Goal: Task Accomplishment & Management: Use online tool/utility

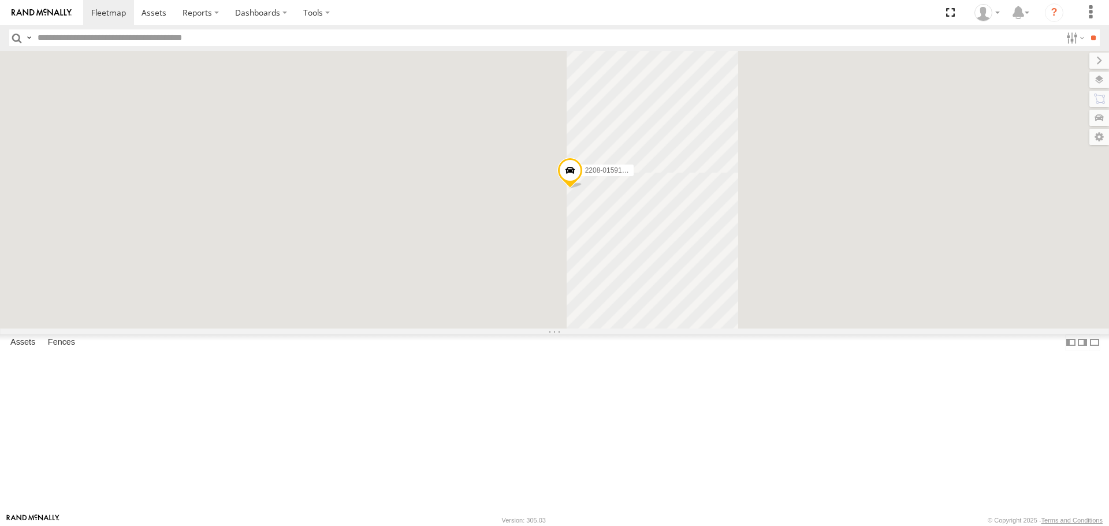
click at [176, 32] on input "text" at bounding box center [547, 37] width 1028 height 17
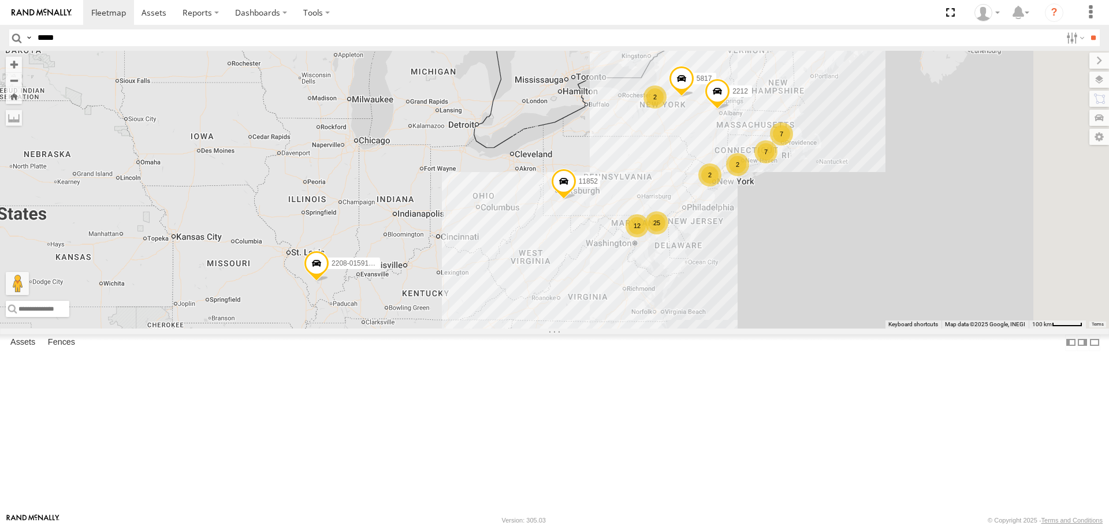
type input "*****"
click at [1086, 29] on input "**" at bounding box center [1092, 37] width 13 height 17
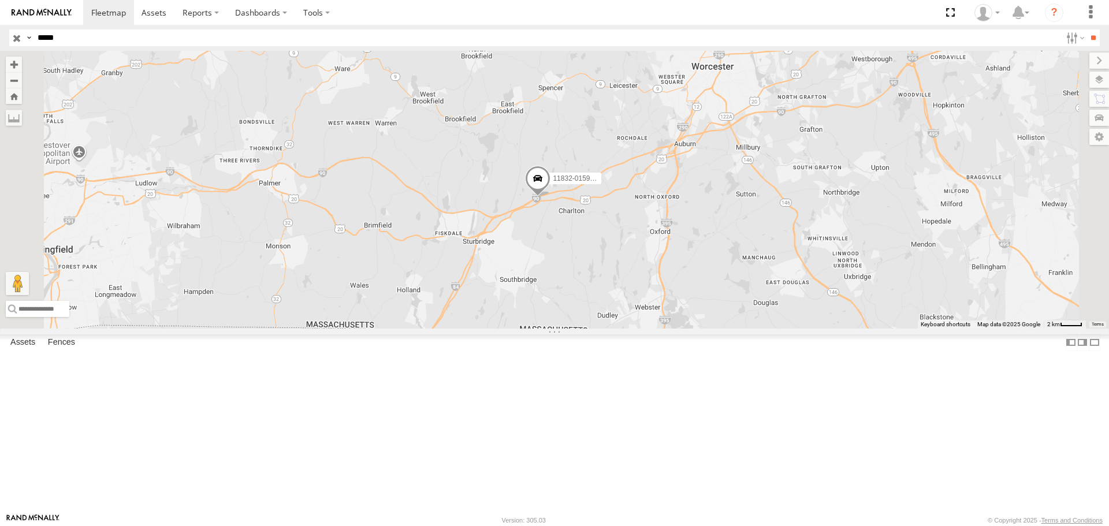
click at [550, 198] on span at bounding box center [537, 181] width 25 height 31
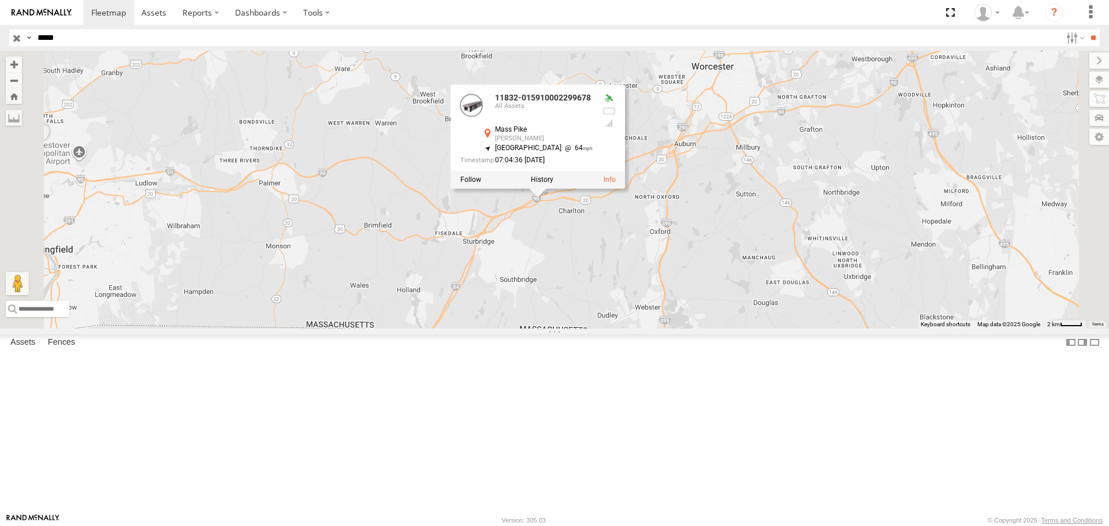
click at [556, 323] on div "11832-015910002299678 11832-015910002299678 All Assets Mass Pike Charlton 42.14…" at bounding box center [554, 189] width 1109 height 277
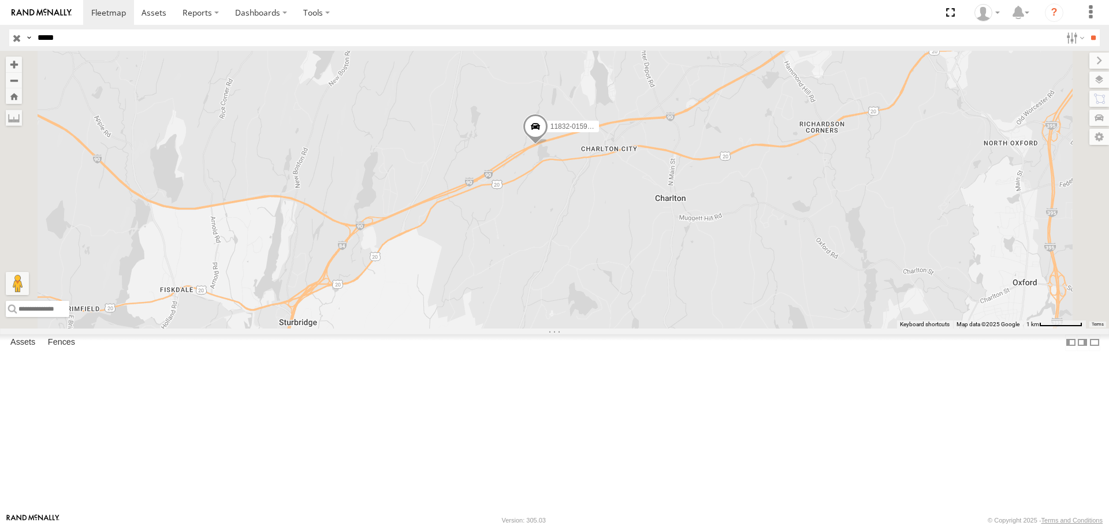
drag, startPoint x: 679, startPoint y: 264, endPoint x: 645, endPoint y: 327, distance: 72.4
click at [645, 327] on div "11832-015910002299678" at bounding box center [554, 189] width 1109 height 277
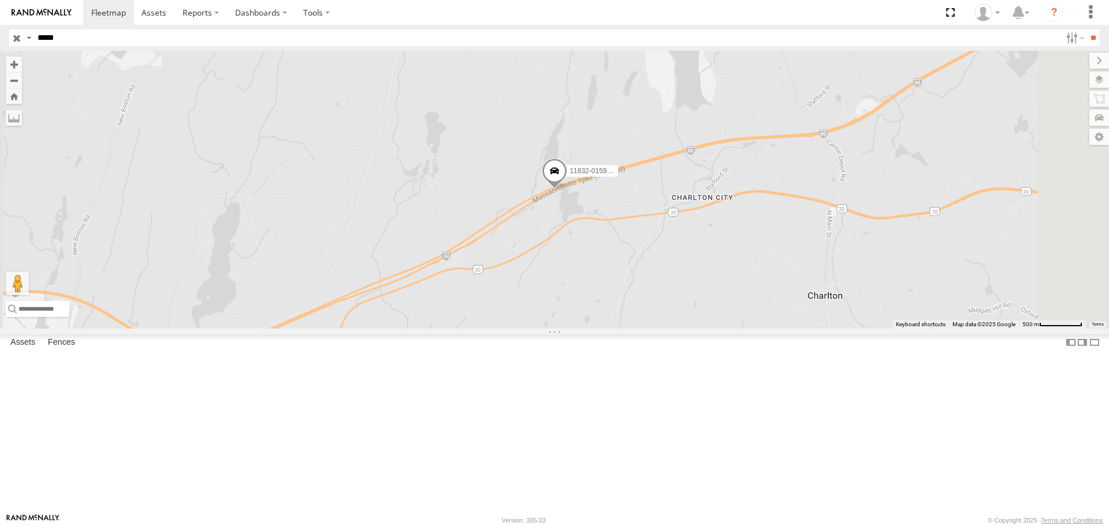
click at [567, 189] on span at bounding box center [554, 173] width 25 height 31
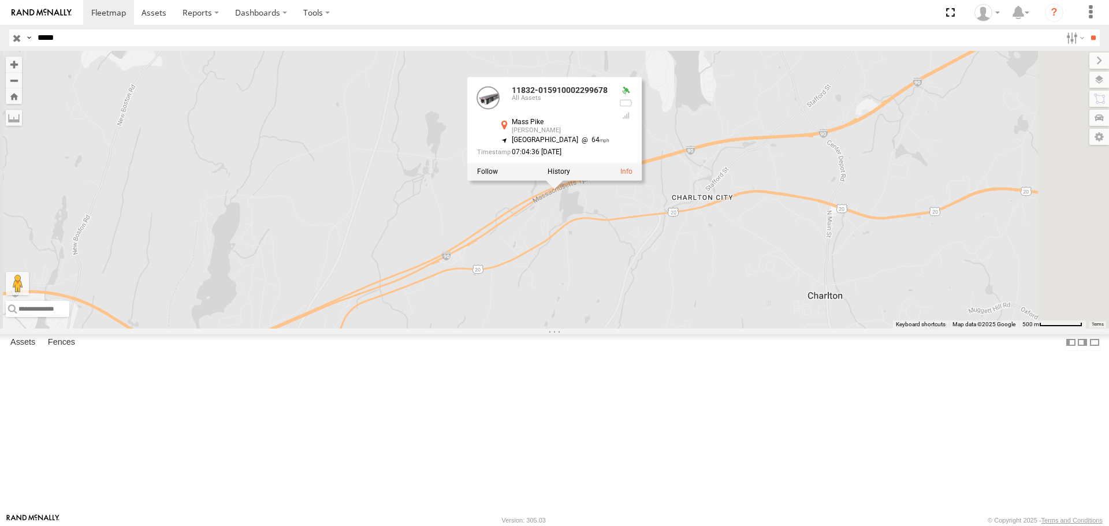
click at [738, 307] on div "11832-015910002299678 11832-015910002299678 All Assets Mass Pike Charlton 42.14…" at bounding box center [554, 189] width 1109 height 277
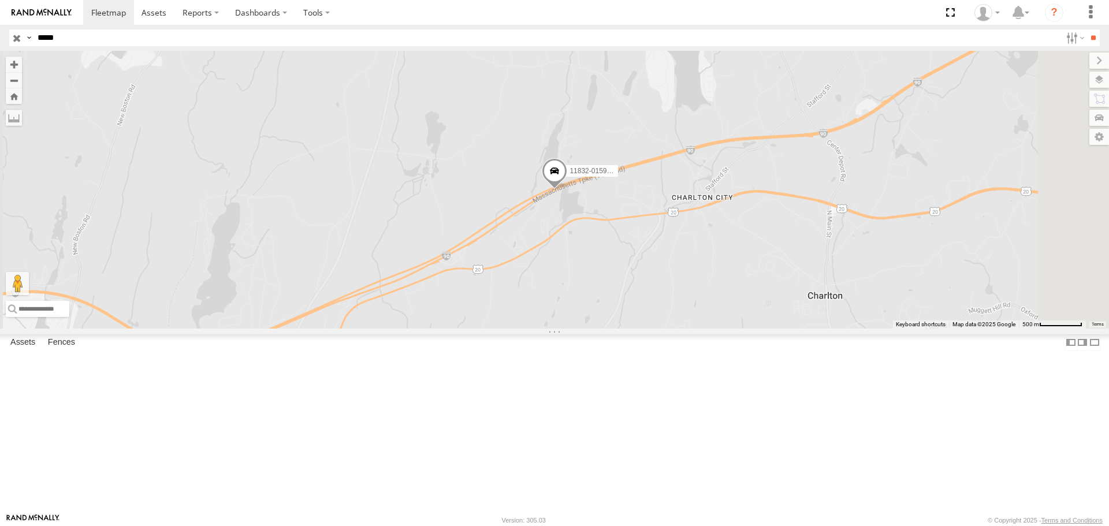
click at [72, 41] on input "*****" at bounding box center [547, 37] width 1028 height 17
click at [24, 39] on label at bounding box center [28, 37] width 9 height 17
click at [104, 37] on input "*****" at bounding box center [547, 37] width 1028 height 17
click at [17, 39] on input "button" at bounding box center [16, 37] width 15 height 17
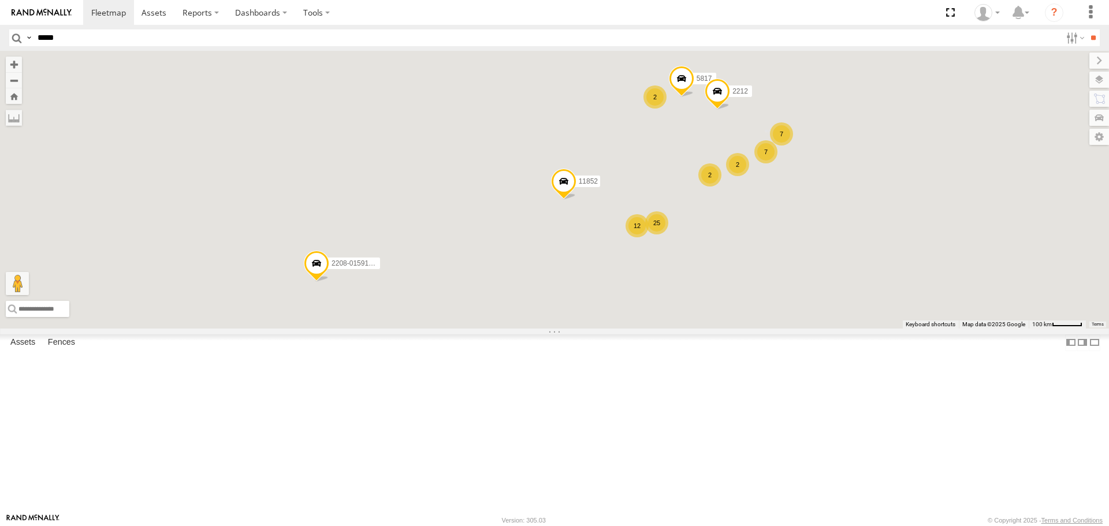
click at [55, 35] on input "*****" at bounding box center [547, 37] width 1028 height 17
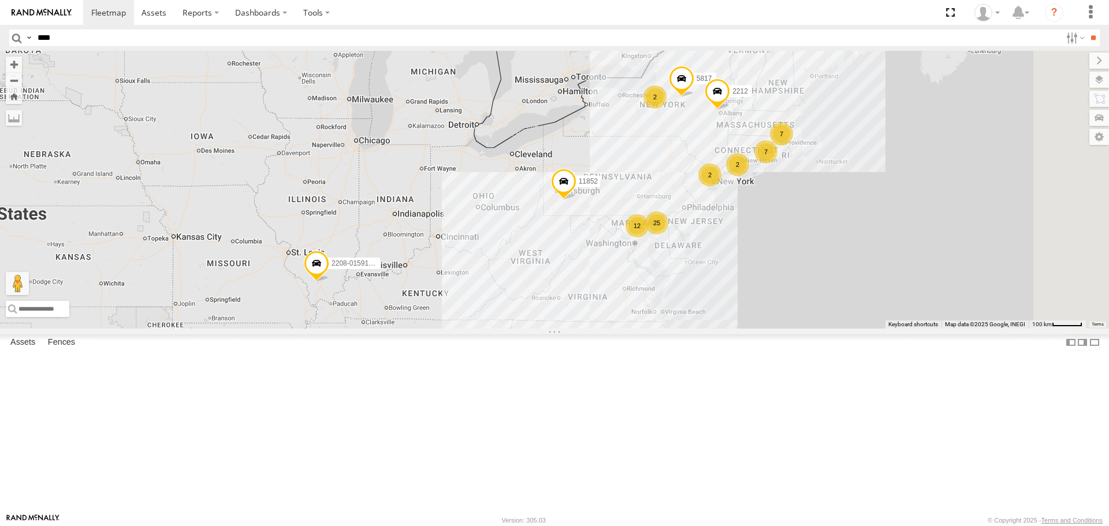
click at [1086, 29] on input "**" at bounding box center [1092, 37] width 13 height 17
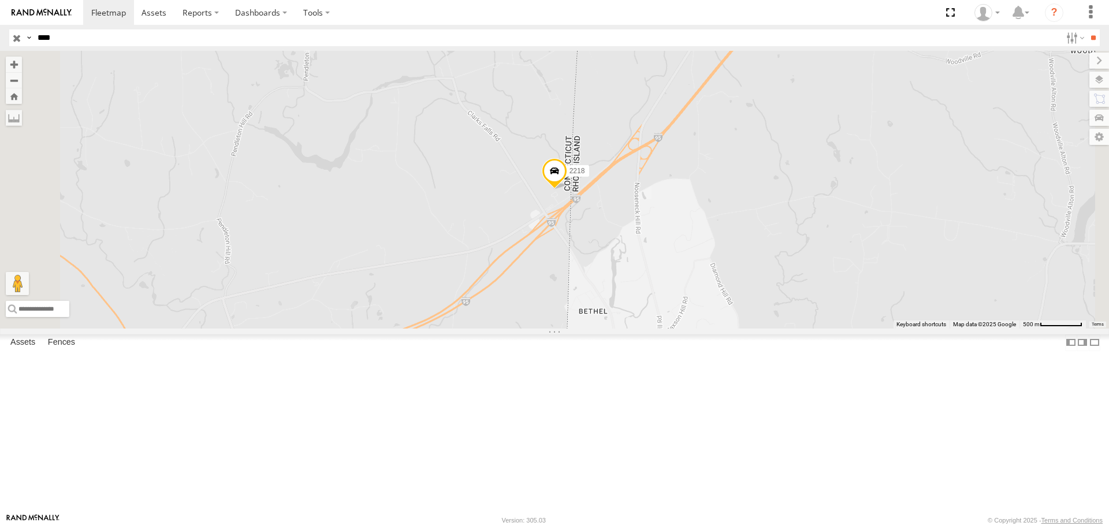
click at [567, 189] on span at bounding box center [554, 173] width 25 height 31
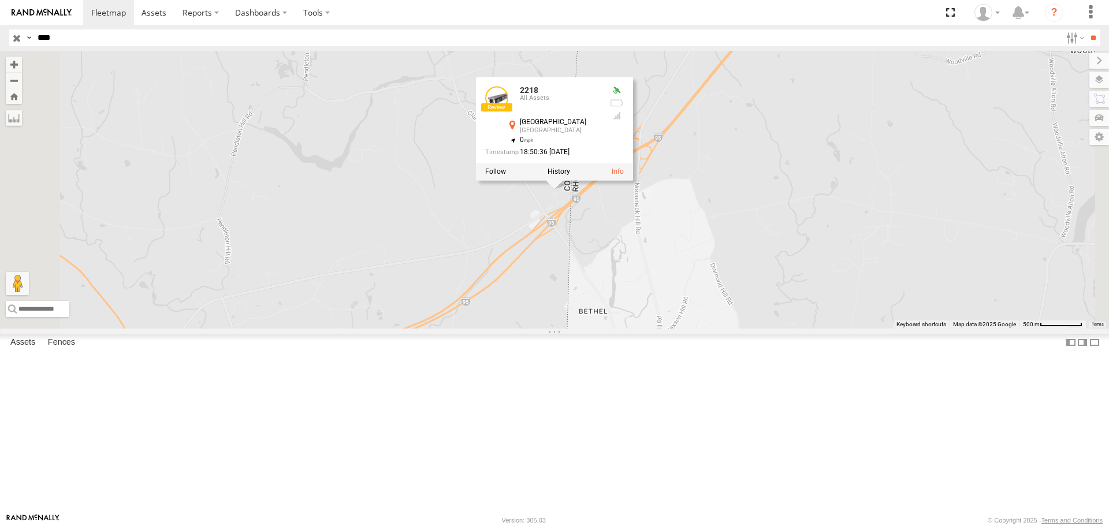
click at [571, 283] on div "2218 2218 All Assets North Stonington North Stonington 41.44383 , -71.79912 0 1…" at bounding box center [554, 189] width 1109 height 277
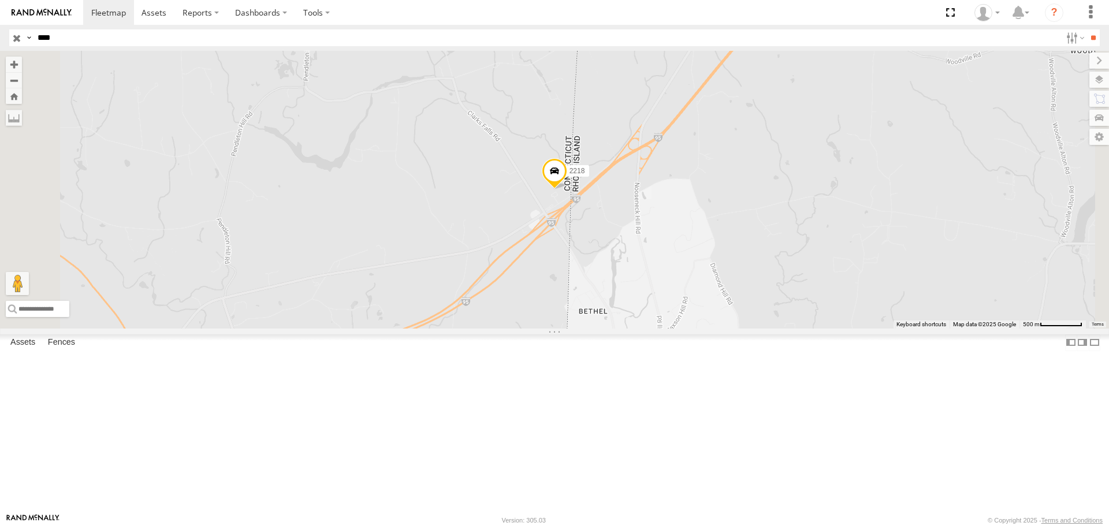
click at [68, 35] on input "****" at bounding box center [547, 37] width 1028 height 17
type input "****"
click at [1086, 29] on input "**" at bounding box center [1092, 37] width 13 height 17
click at [567, 190] on span at bounding box center [554, 174] width 25 height 31
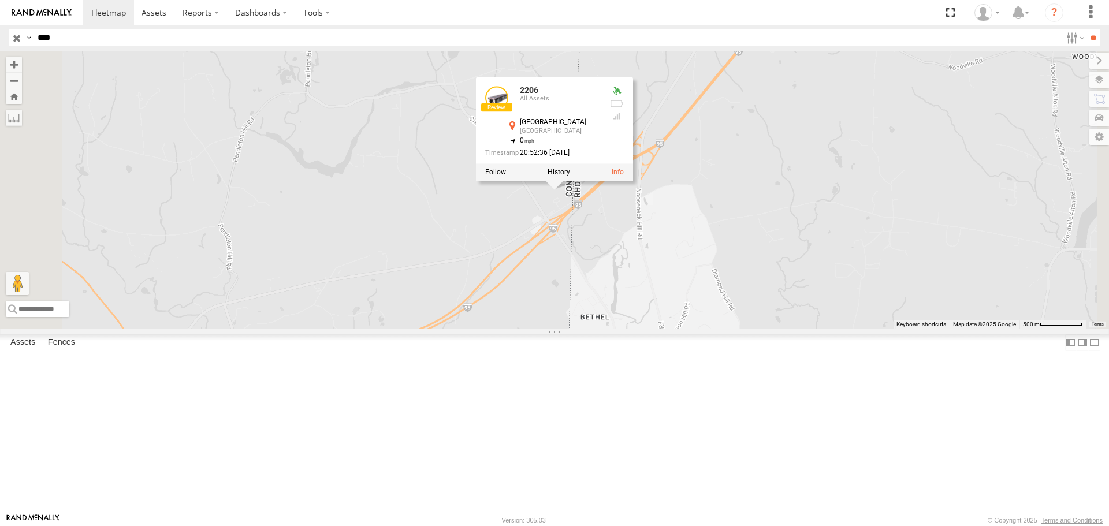
click at [455, 237] on div "2206 2206 All Assets North Stonington North Stonington 41.44444 , -71.79935 0 2…" at bounding box center [554, 189] width 1109 height 277
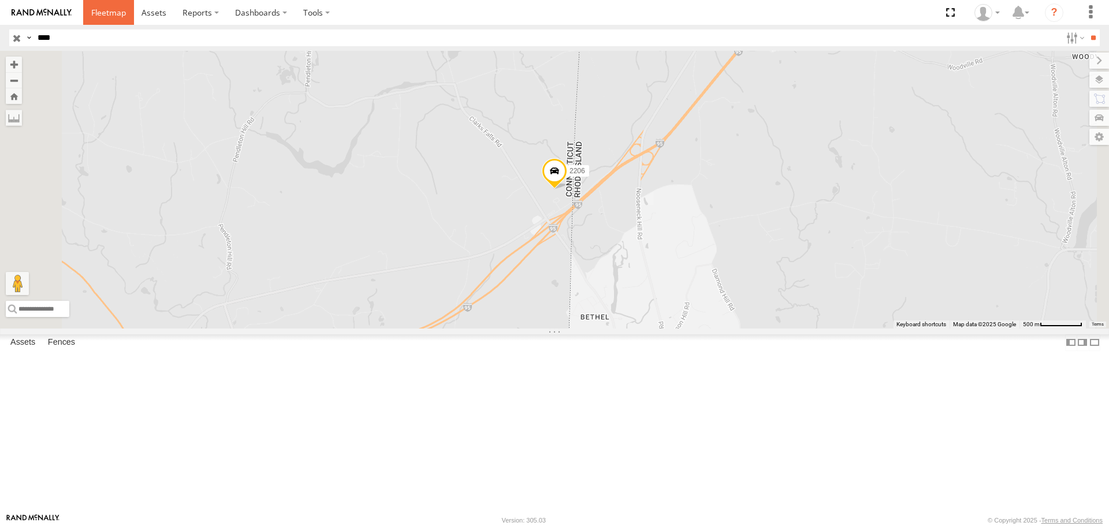
click at [124, 8] on span at bounding box center [108, 12] width 35 height 11
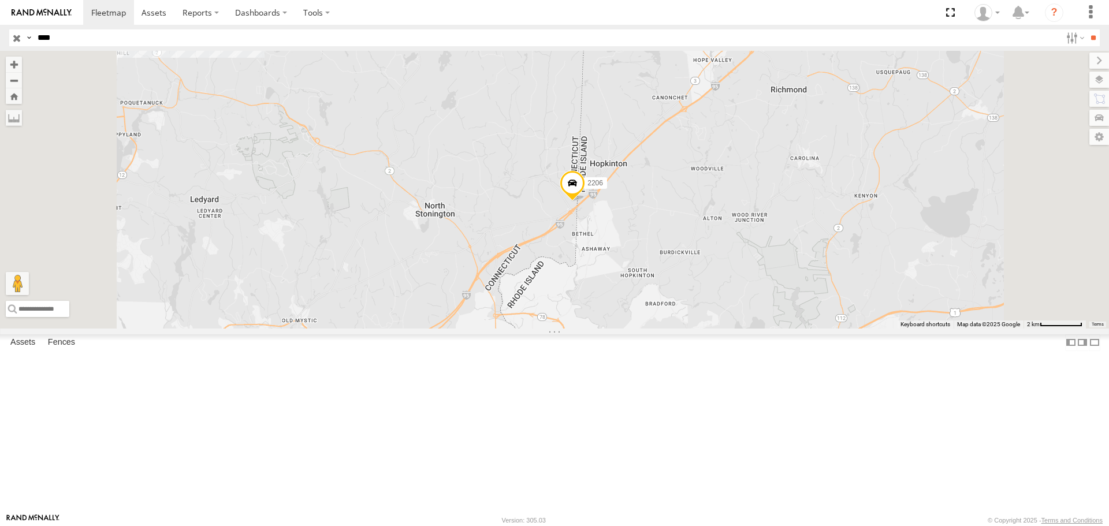
click at [14, 38] on input "button" at bounding box center [16, 37] width 15 height 17
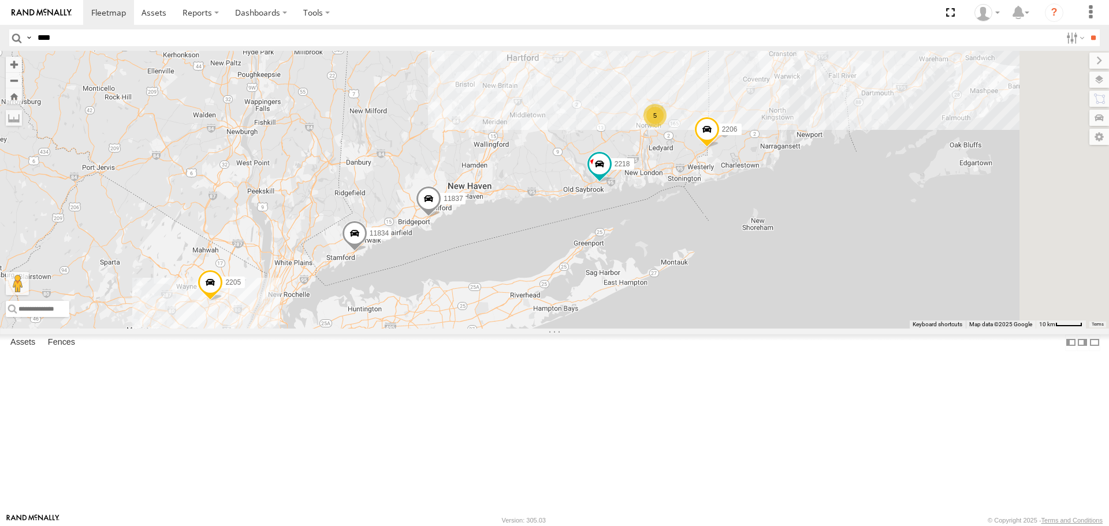
drag, startPoint x: 947, startPoint y: 211, endPoint x: 691, endPoint y: 278, distance: 265.2
click at [691, 278] on div "2208-015910002284753 11852 5817 2212 2217 2206 2205 11837 11832-015910002299678…" at bounding box center [554, 189] width 1109 height 277
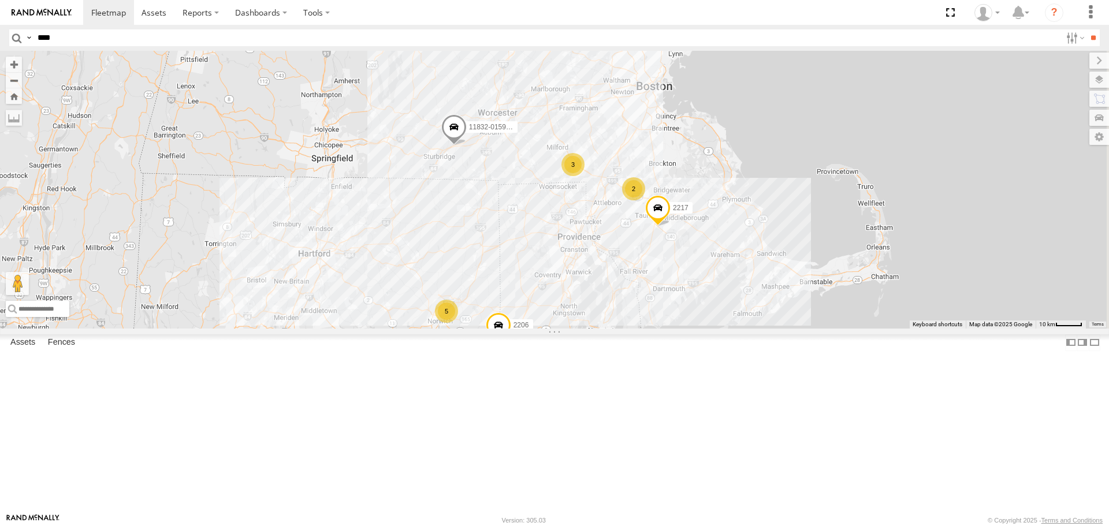
drag, startPoint x: 888, startPoint y: 166, endPoint x: 721, endPoint y: 343, distance: 243.5
click at [721, 328] on div "2208-015910002284753 11852 5817 2212 2205 11837 11832-015910002299678 11834 583…" at bounding box center [554, 189] width 1109 height 277
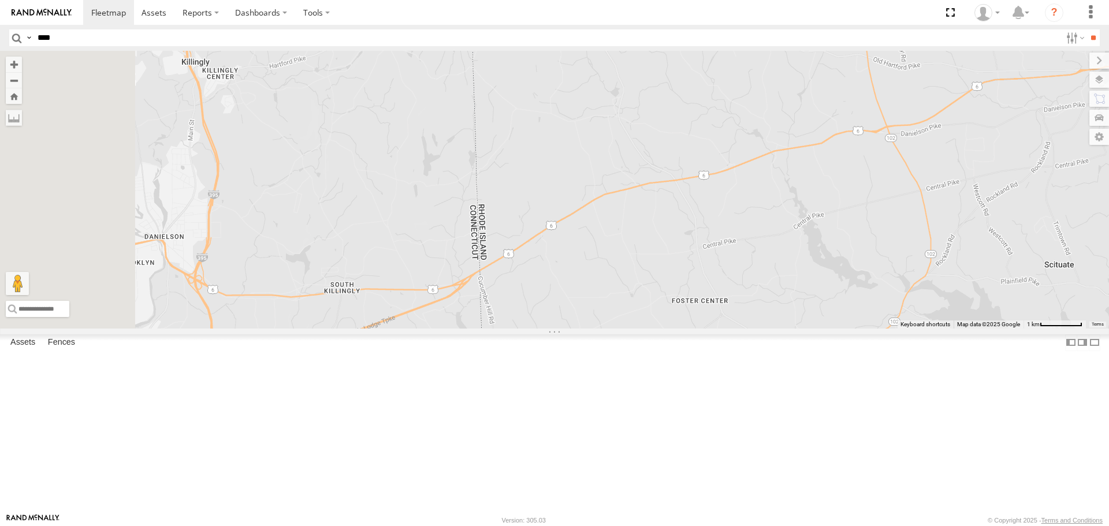
drag, startPoint x: 430, startPoint y: 359, endPoint x: 621, endPoint y: 262, distance: 214.4
click at [621, 262] on div "2208-015910002284753 11852 5817 2212 2205 11837 11832-015910002299678 11834 583…" at bounding box center [554, 189] width 1109 height 277
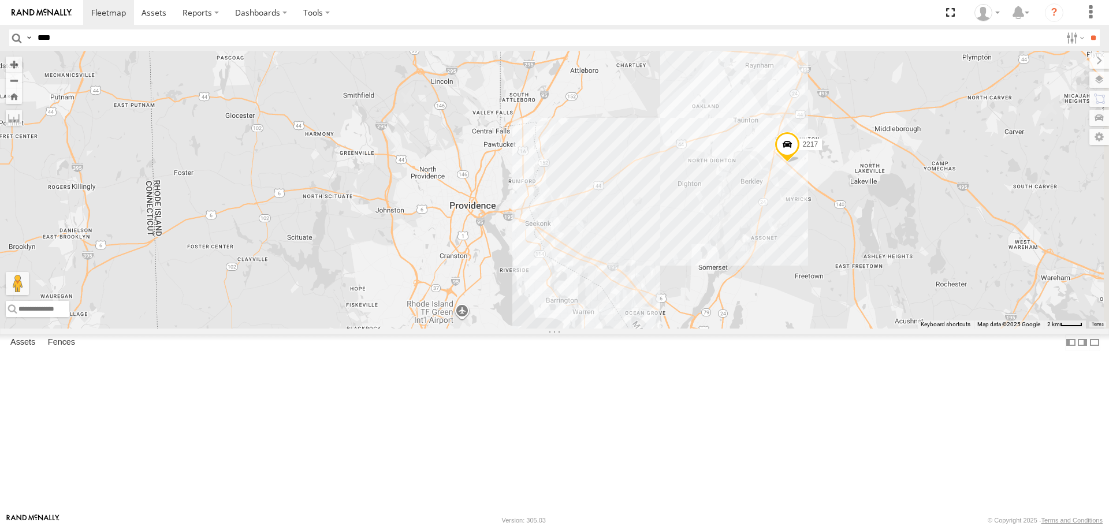
drag, startPoint x: 860, startPoint y: 276, endPoint x: 455, endPoint y: 302, distance: 406.3
click at [455, 302] on div "2208-015910002284753 11852 5817 2212 2205 11837 11832-015910002299678 11834 583…" at bounding box center [554, 189] width 1109 height 277
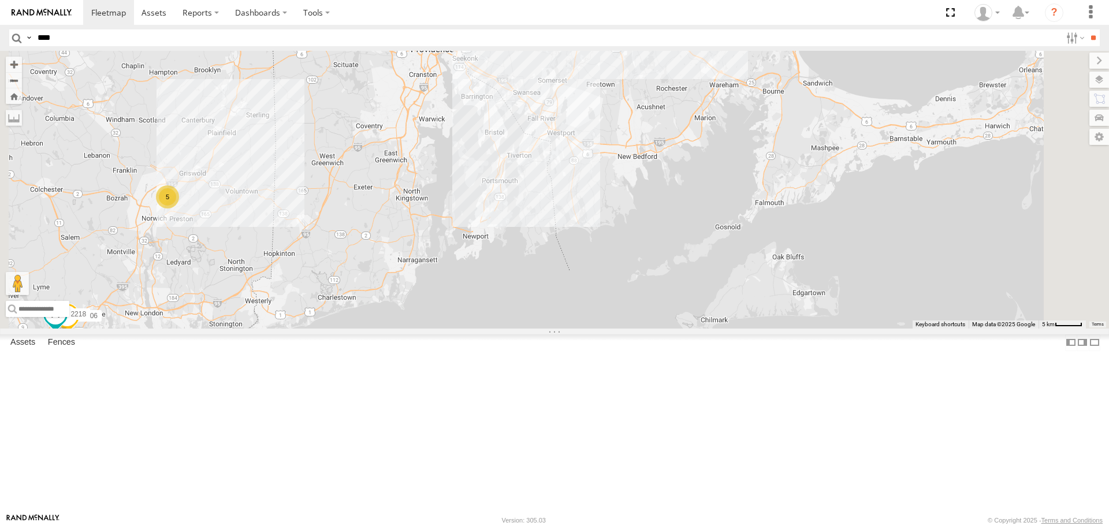
drag, startPoint x: 734, startPoint y: 348, endPoint x: 621, endPoint y: 200, distance: 185.9
click at [621, 200] on div "2208-015910002284753 11852 5817 2212 2205 11837 11832-015910002299678 11834 583…" at bounding box center [554, 189] width 1109 height 277
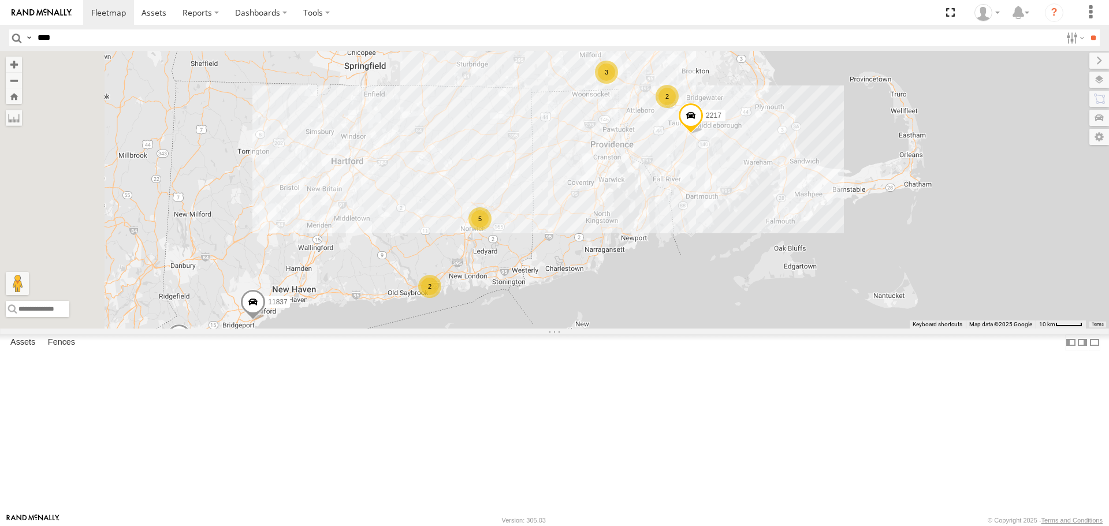
drag, startPoint x: 621, startPoint y: 200, endPoint x: 780, endPoint y: 269, distance: 173.1
click at [780, 269] on div "2208-015910002284753 11852 5817 2212 2205 11837 11832-015910002299678 11834 583…" at bounding box center [554, 189] width 1109 height 277
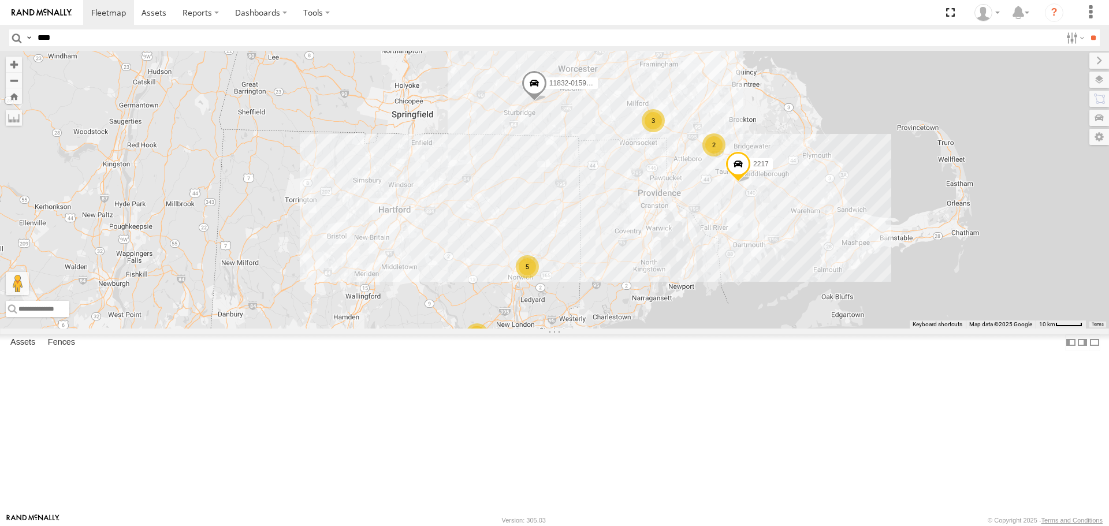
drag, startPoint x: 371, startPoint y: 393, endPoint x: 420, endPoint y: 440, distance: 67.4
click at [420, 328] on div "2208-015910002284753 11852 5817 2212 2205 11837 11832-015910002299678 11834 583…" at bounding box center [554, 189] width 1109 height 277
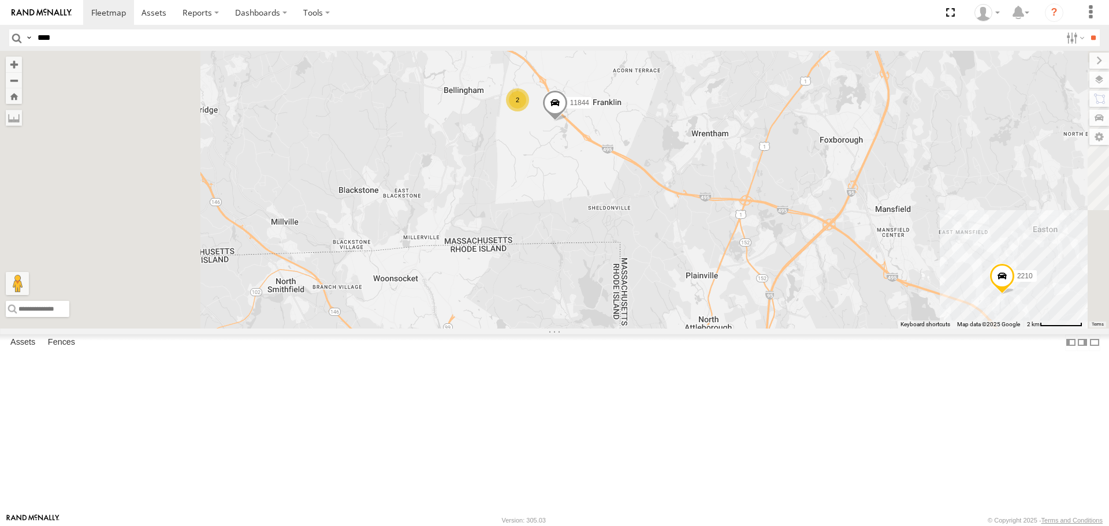
click at [757, 277] on div "2208-015910002284753 11852 5817 2212 2205 11837 11832-015910002299678 11834 583…" at bounding box center [554, 189] width 1109 height 277
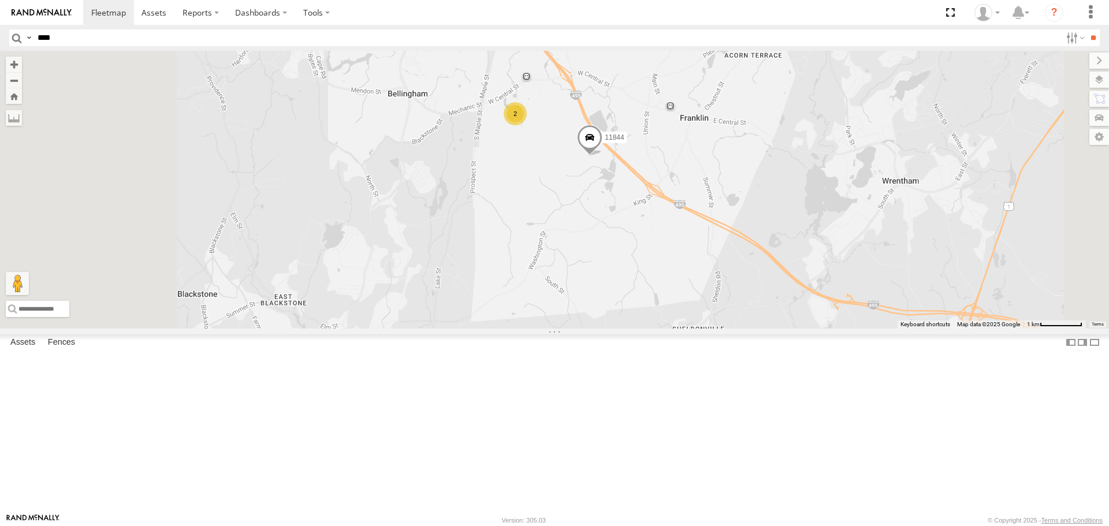
drag, startPoint x: 640, startPoint y: 281, endPoint x: 661, endPoint y: 313, distance: 38.8
click at [661, 313] on div "2208-015910002284753 11852 5817 2212 2205 11837 11832-015910002299678 11834 583…" at bounding box center [554, 189] width 1109 height 277
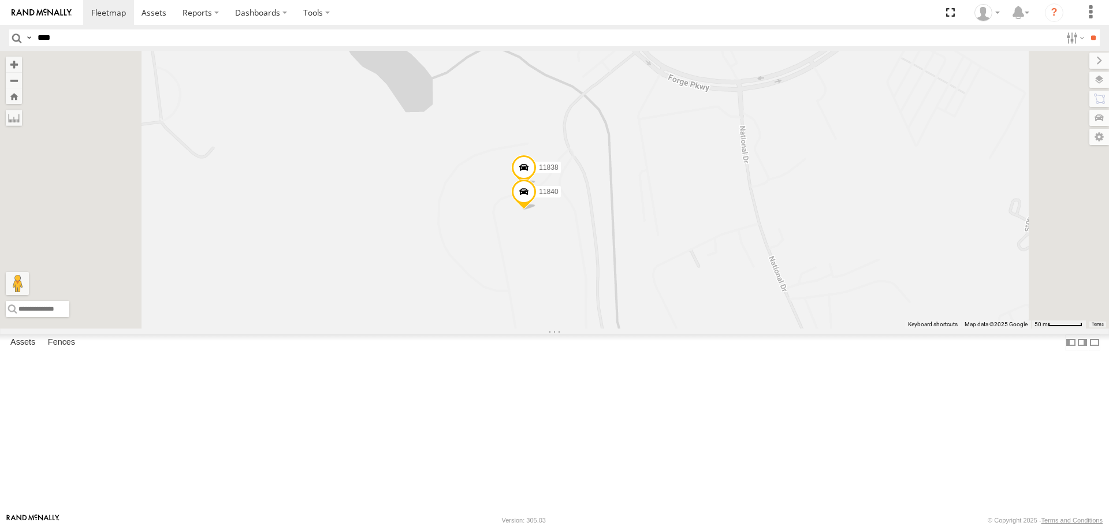
drag, startPoint x: 680, startPoint y: 329, endPoint x: 682, endPoint y: 480, distance: 151.3
click at [682, 328] on div "2208-015910002284753 11852 5817 2212 2205 11837 11832-015910002299678 11834 583…" at bounding box center [554, 189] width 1109 height 277
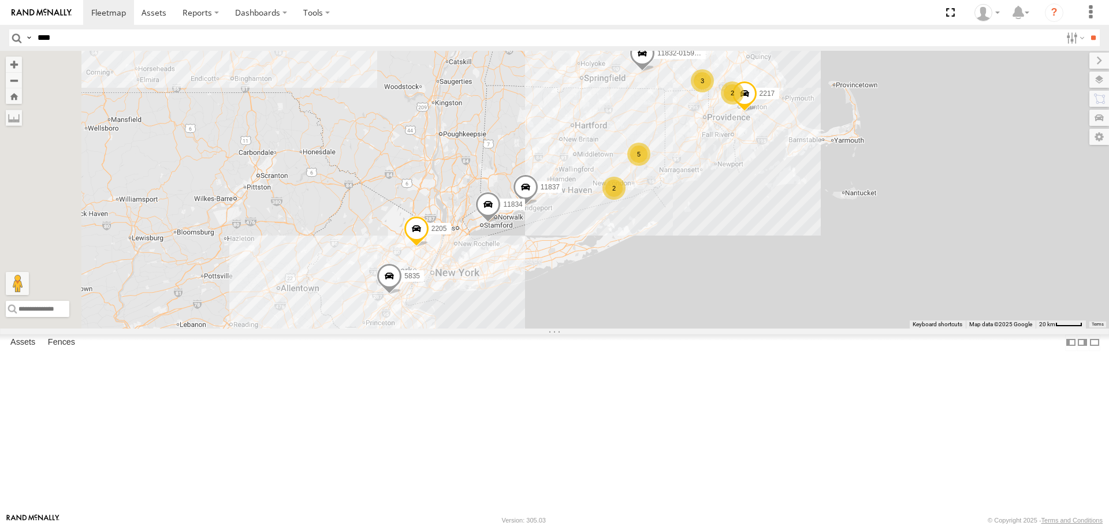
drag, startPoint x: 689, startPoint y: 292, endPoint x: 758, endPoint y: 256, distance: 77.2
click at [758, 256] on div "2208-015910002284753 11852 5817 2212 2205 11837 11832-015910002299678 11834 583…" at bounding box center [554, 189] width 1109 height 277
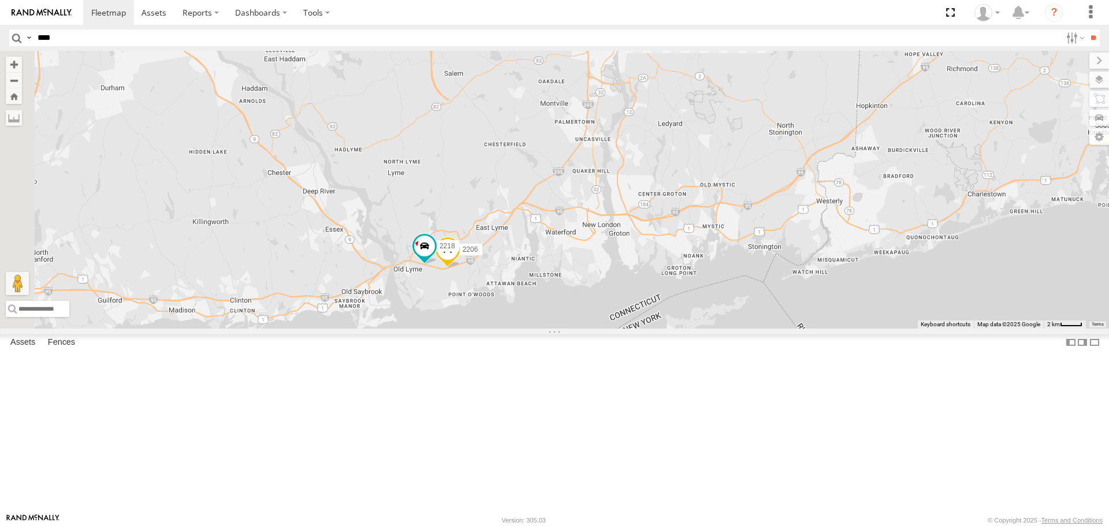
drag, startPoint x: 605, startPoint y: 269, endPoint x: 770, endPoint y: 258, distance: 166.2
click at [770, 258] on div "2208-015910002284753 11852 5817 2212 2205 11837 11832-015910002299678 11834 583…" at bounding box center [554, 189] width 1109 height 277
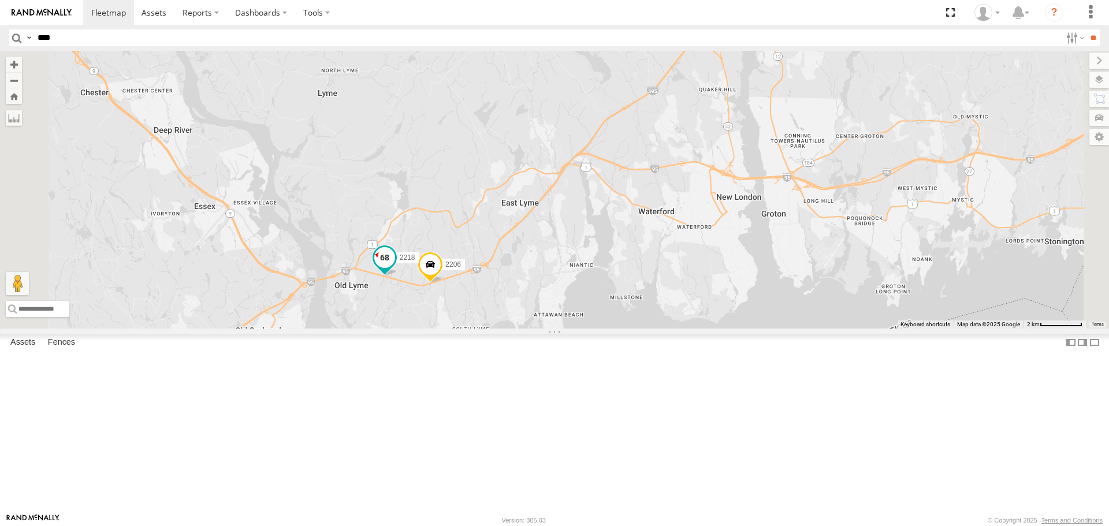
click at [395, 269] on span at bounding box center [384, 258] width 21 height 21
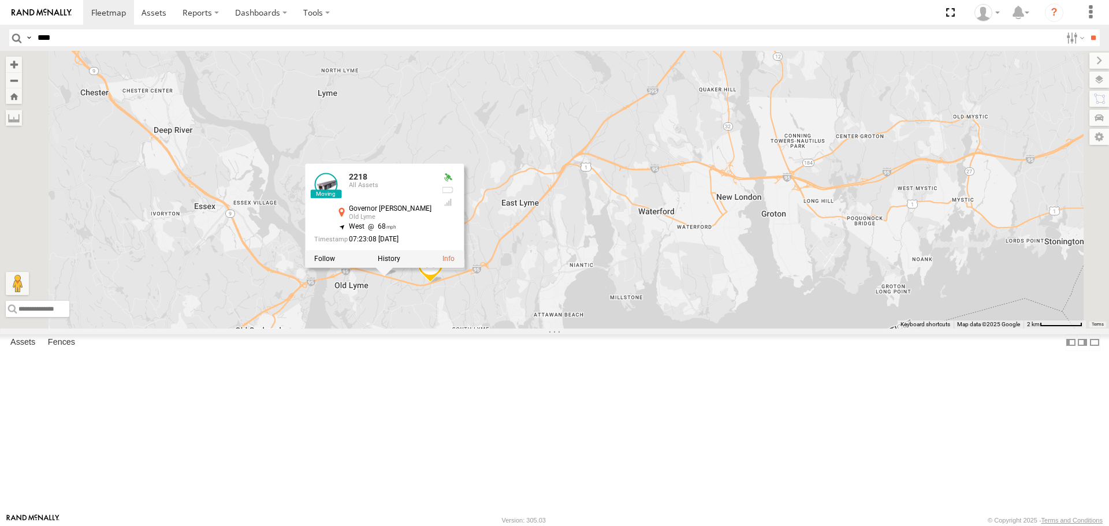
click at [126, 41] on input "****" at bounding box center [547, 37] width 1028 height 17
type input "****"
click at [1086, 29] on input "**" at bounding box center [1092, 37] width 13 height 17
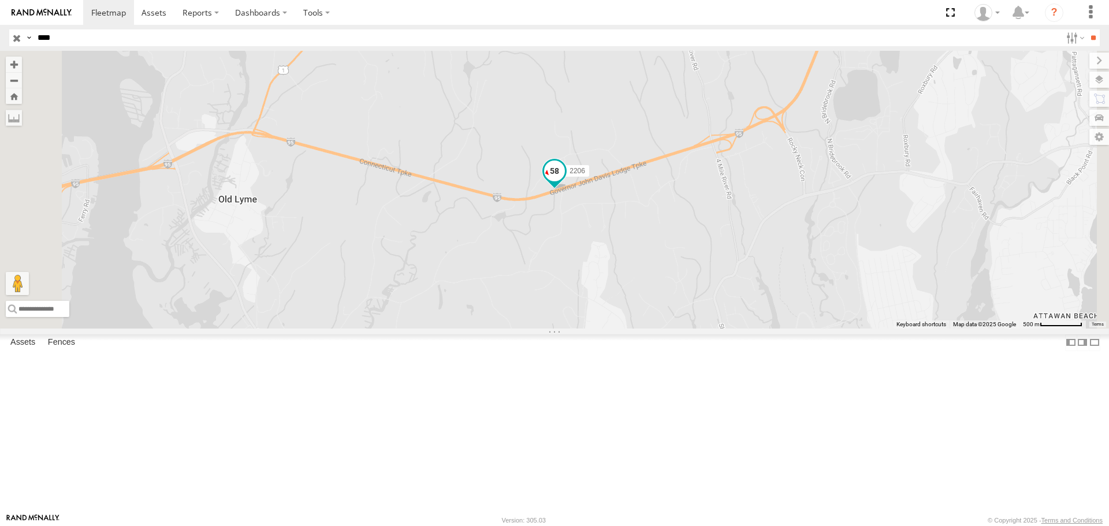
click at [567, 190] on span at bounding box center [554, 174] width 25 height 31
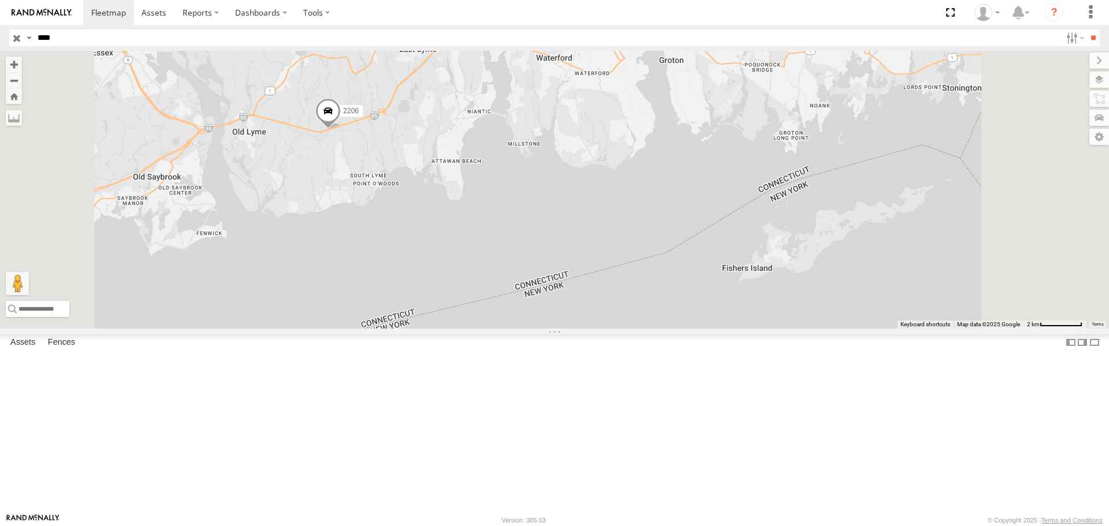
click at [21, 44] on input "button" at bounding box center [16, 37] width 15 height 17
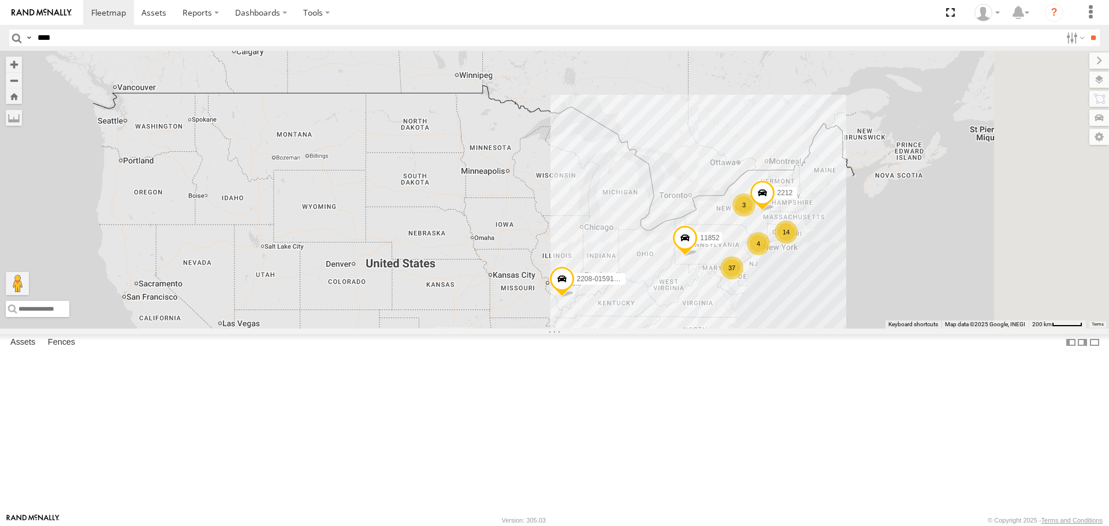
drag, startPoint x: 606, startPoint y: 410, endPoint x: 526, endPoint y: 362, distance: 93.5
click at [526, 328] on div "2208-015910002284753 11852 2212 14 37 4 3" at bounding box center [554, 189] width 1109 height 277
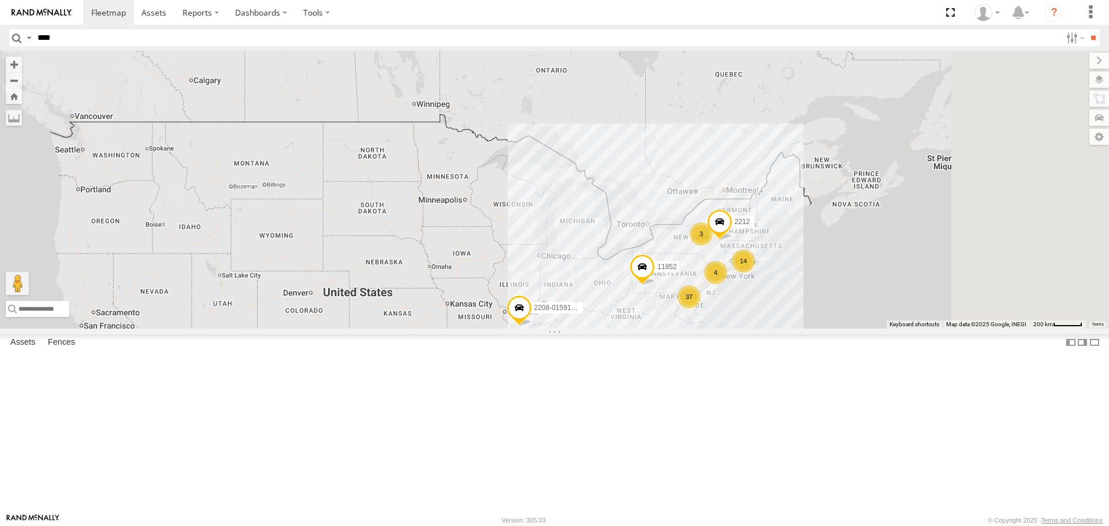
drag, startPoint x: 980, startPoint y: 381, endPoint x: 847, endPoint y: 415, distance: 137.1
click at [848, 328] on div "2208-015910002284753 11852 2212 14 37 4 3" at bounding box center [554, 189] width 1109 height 277
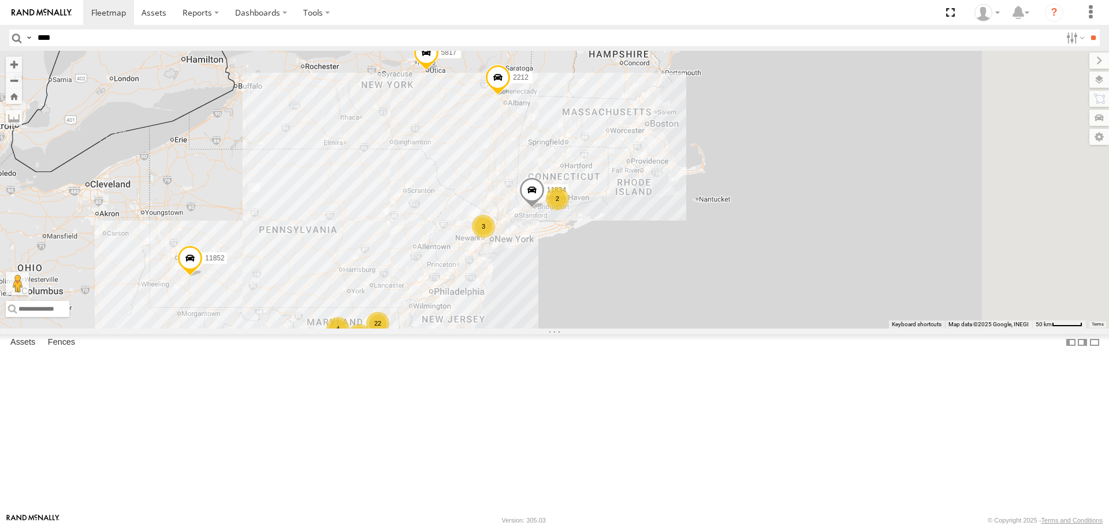
drag, startPoint x: 772, startPoint y: 482, endPoint x: 713, endPoint y: 553, distance: 92.7
click at [713, 526] on html at bounding box center [554, 263] width 1109 height 526
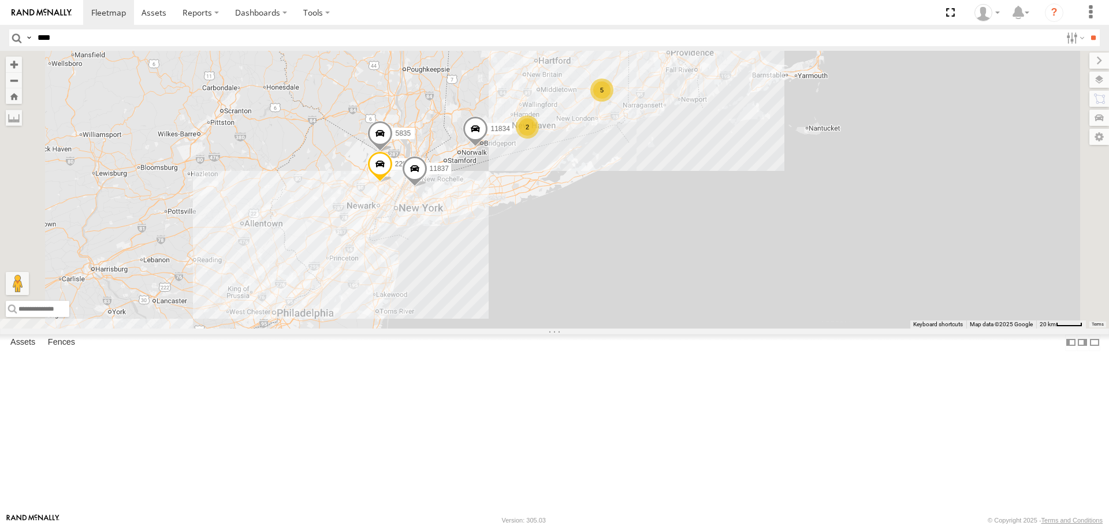
drag, startPoint x: 792, startPoint y: 356, endPoint x: 760, endPoint y: 392, distance: 48.3
click at [760, 328] on div "11852 5817 2212 2208-015910002284753 11834 5 15 7 3 2217 2 10 2205 11837 2 1183…" at bounding box center [554, 189] width 1109 height 277
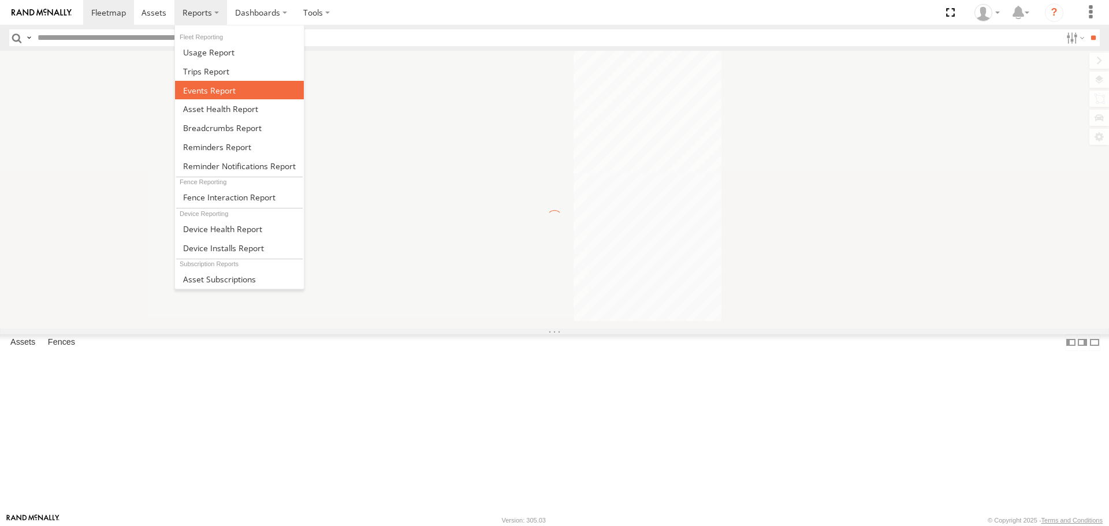
click at [216, 89] on span at bounding box center [209, 90] width 53 height 11
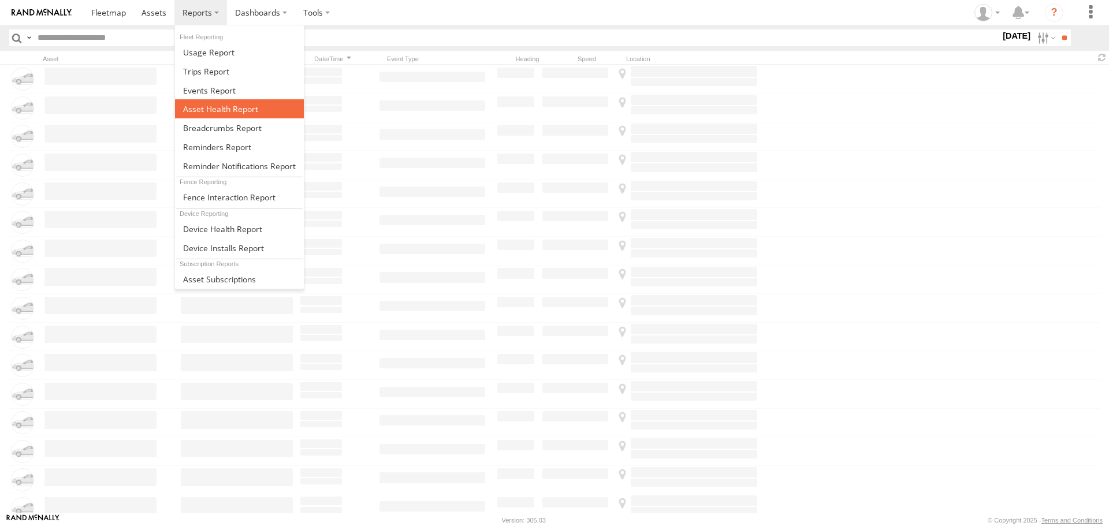
click at [214, 109] on span at bounding box center [220, 108] width 75 height 11
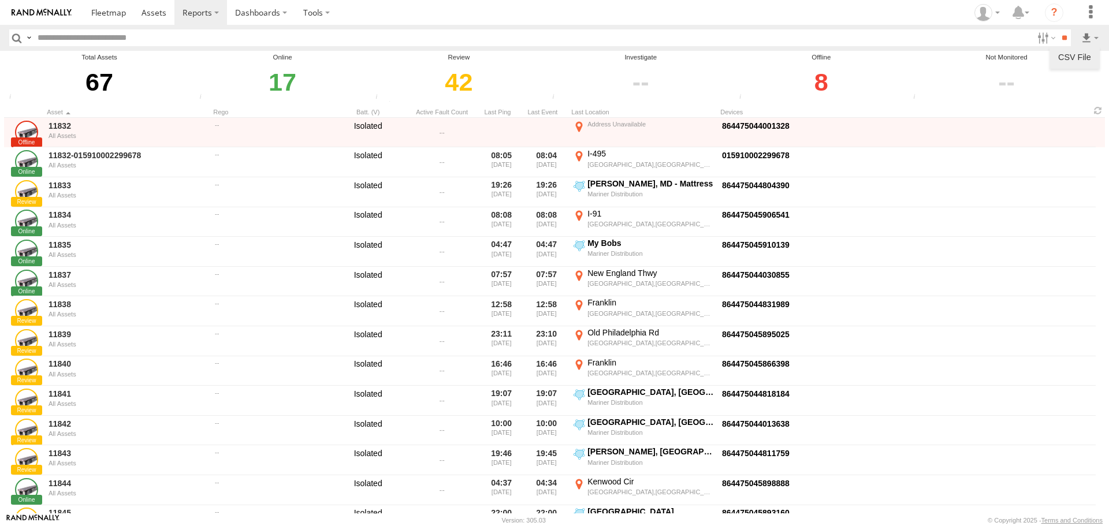
click at [1074, 58] on link at bounding box center [1074, 57] width 41 height 17
click at [1077, 53] on link at bounding box center [1074, 57] width 41 height 17
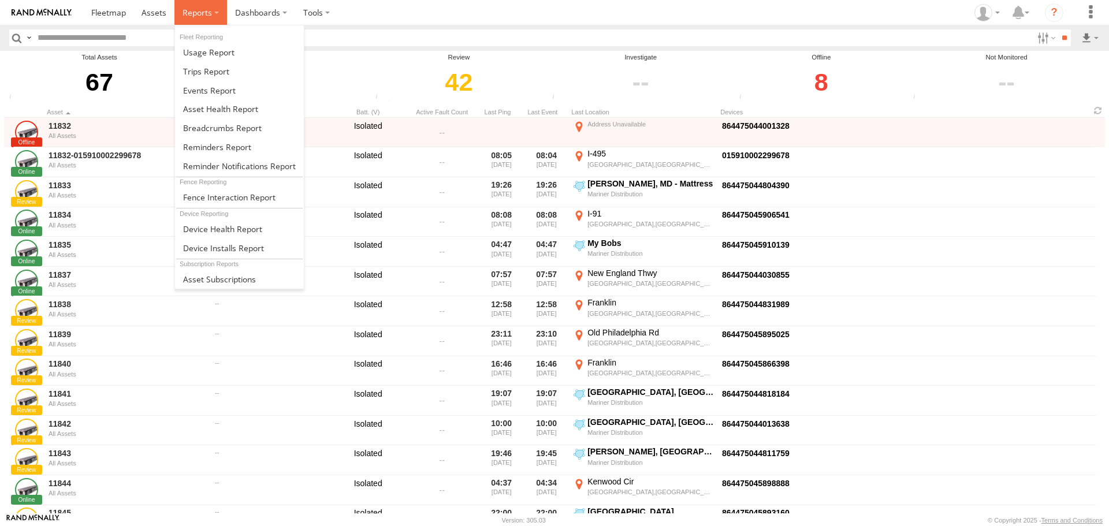
click at [206, 10] on span at bounding box center [197, 12] width 29 height 11
click at [211, 105] on span at bounding box center [220, 108] width 75 height 11
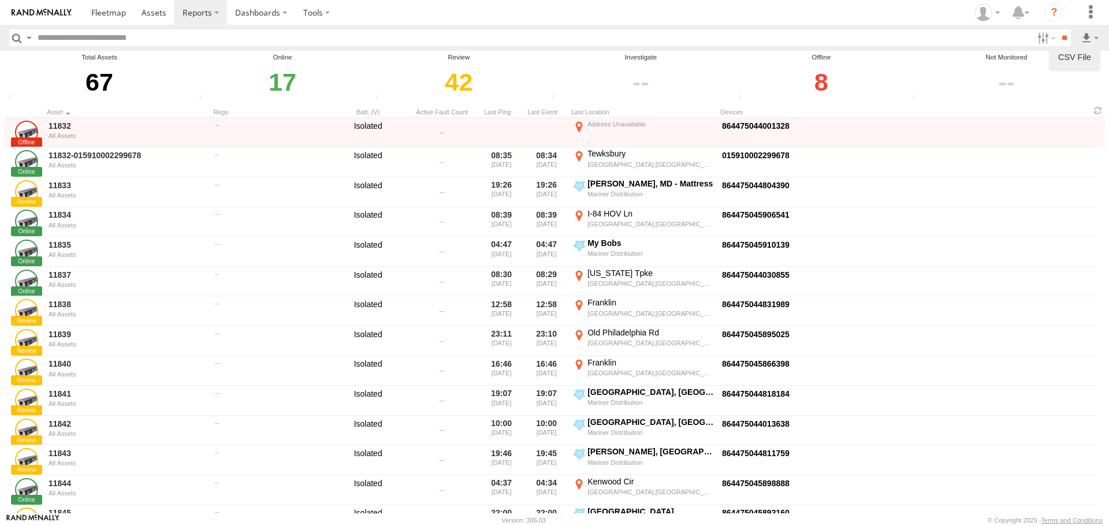
click at [1075, 59] on link at bounding box center [1074, 57] width 41 height 17
click at [104, 34] on input "text" at bounding box center [533, 37] width 1000 height 17
click at [1058, 29] on input "**" at bounding box center [1064, 37] width 13 height 17
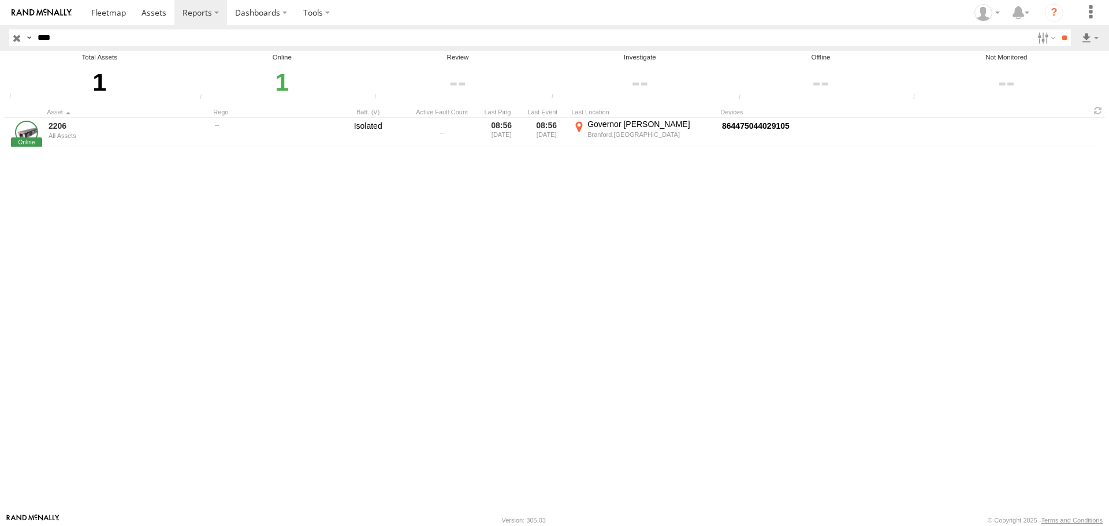
click at [60, 40] on input "****" at bounding box center [533, 37] width 1000 height 17
type input "****"
click at [1058, 29] on input "**" at bounding box center [1064, 37] width 13 height 17
click at [116, 14] on span at bounding box center [108, 12] width 35 height 11
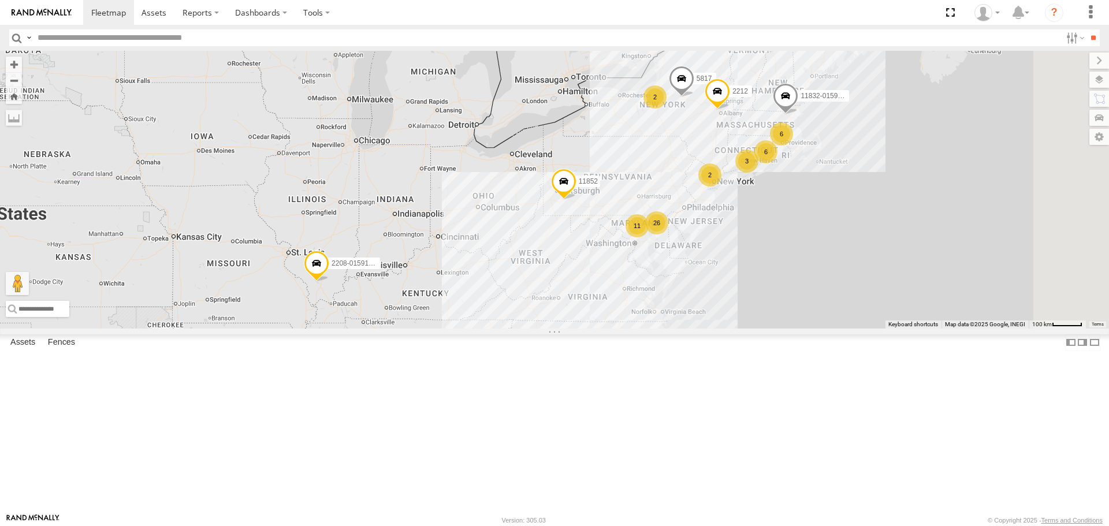
click at [180, 36] on input "text" at bounding box center [547, 37] width 1028 height 17
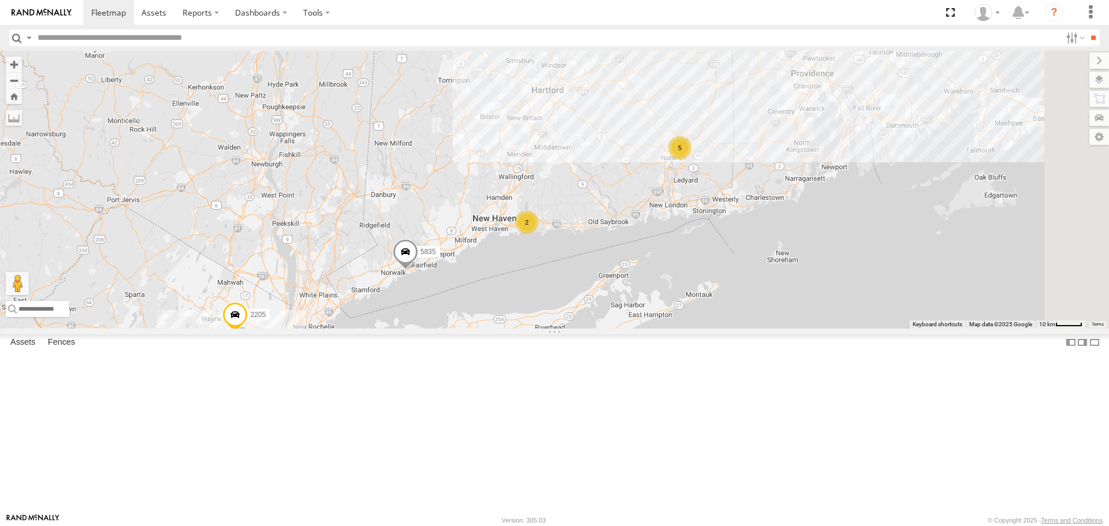
drag, startPoint x: 931, startPoint y: 248, endPoint x: 714, endPoint y: 316, distance: 227.4
click at [714, 316] on div "2208-015910002284753 11832-015910002299678 11852 5817 2212 2205 11837 2219 1183…" at bounding box center [554, 189] width 1109 height 277
click at [187, 46] on input "text" at bounding box center [547, 37] width 1028 height 17
type input "****"
click at [1086, 29] on input "**" at bounding box center [1092, 37] width 13 height 17
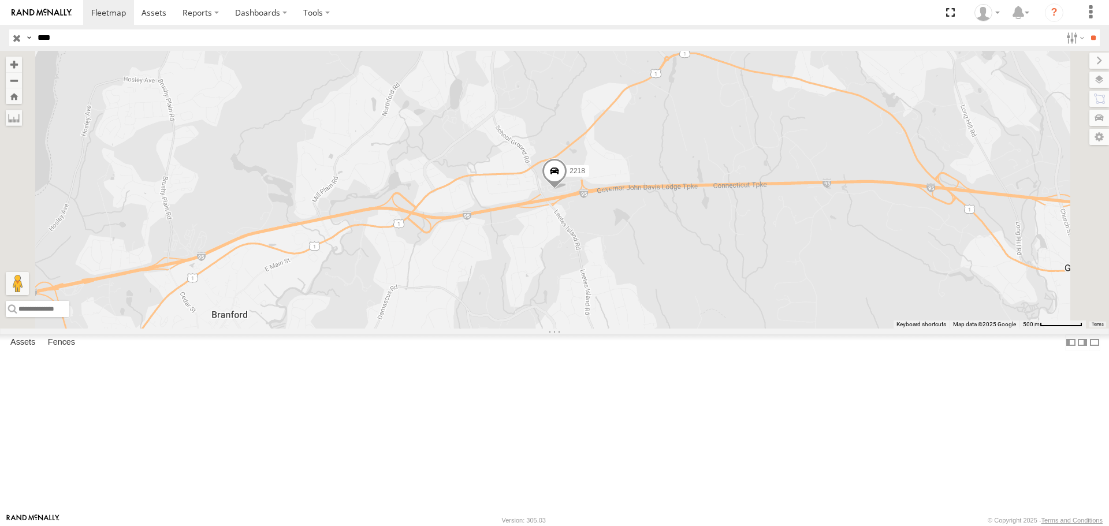
click at [567, 189] on span at bounding box center [554, 173] width 25 height 31
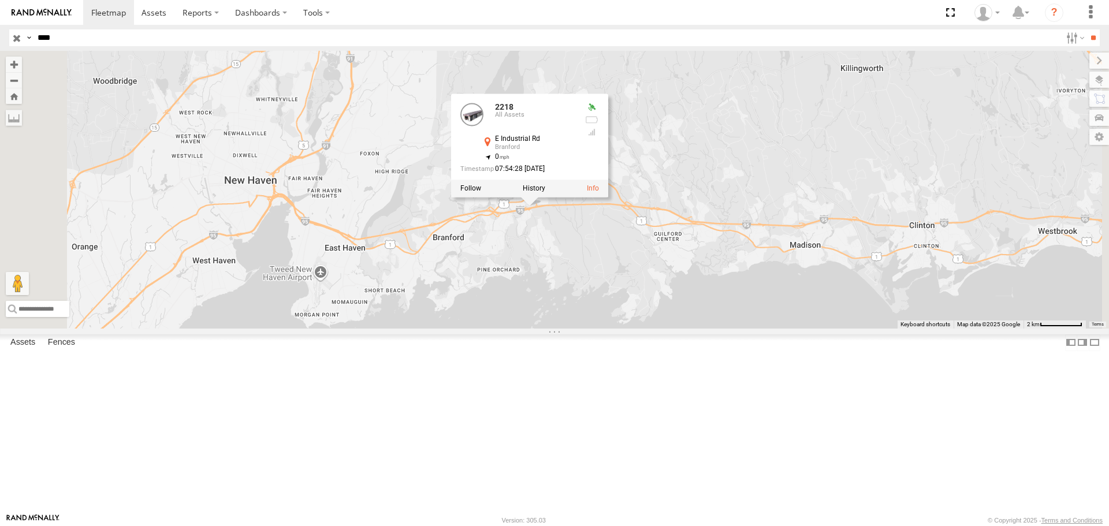
click at [649, 328] on div "2218 2218 All Assets E Industrial Rd Branford 41.29672 , -72.76217 0 07:54:28 0…" at bounding box center [554, 189] width 1109 height 277
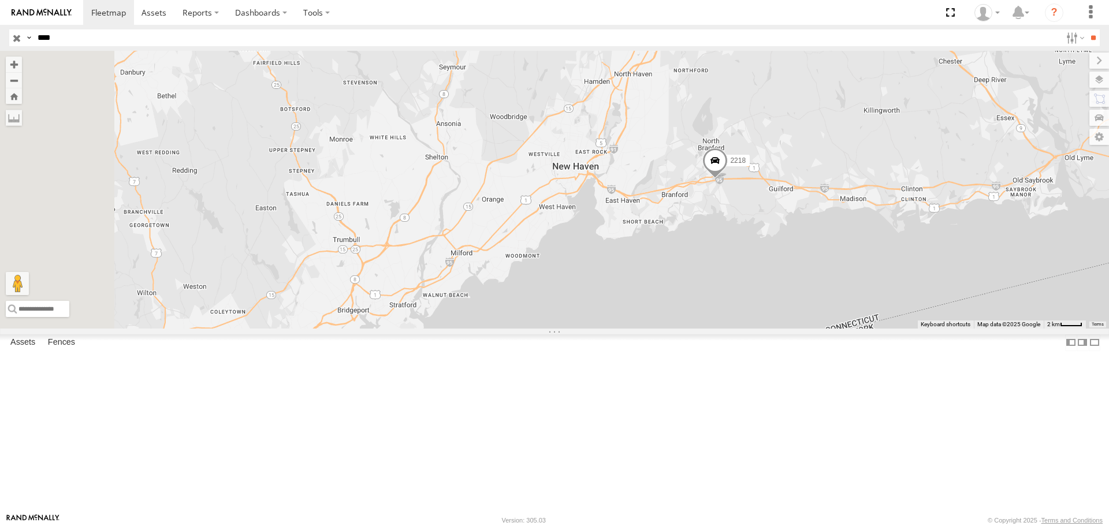
drag, startPoint x: 440, startPoint y: 334, endPoint x: 737, endPoint y: 301, distance: 299.3
click at [737, 301] on div "2218" at bounding box center [554, 189] width 1109 height 277
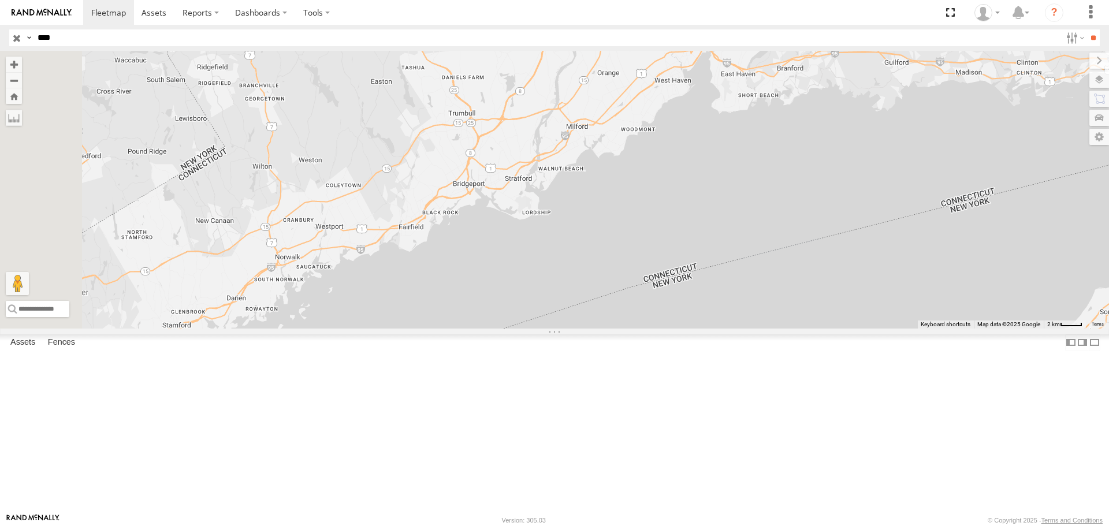
drag, startPoint x: 653, startPoint y: 327, endPoint x: 773, endPoint y: 193, distance: 180.0
click at [773, 193] on div "2218" at bounding box center [554, 189] width 1109 height 277
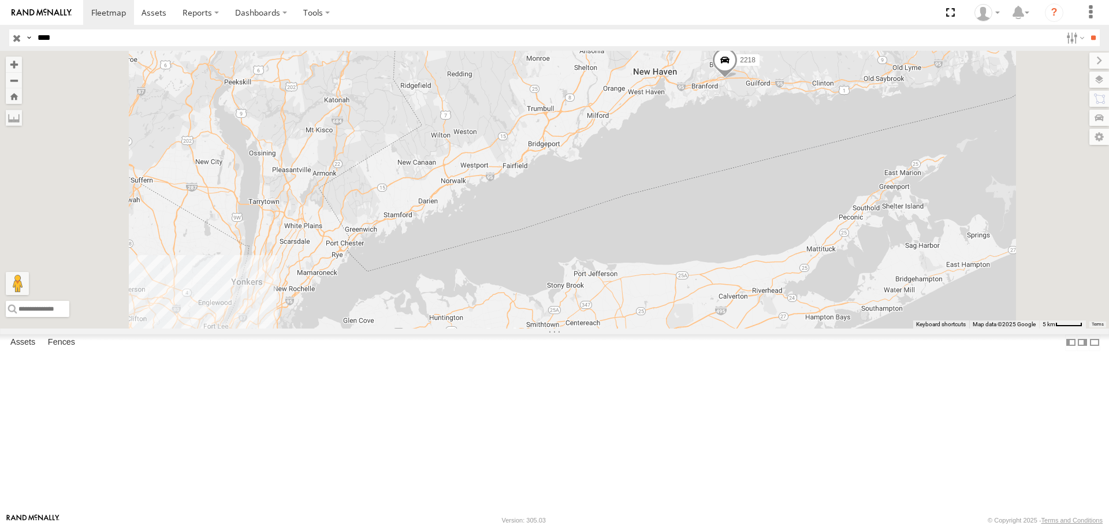
click at [738, 79] on span at bounding box center [724, 62] width 25 height 31
click at [703, 277] on div "2218 2218 All Assets E Industrial Rd Branford 41.29672 , -72.76217 0 07:54:28 0…" at bounding box center [554, 189] width 1109 height 277
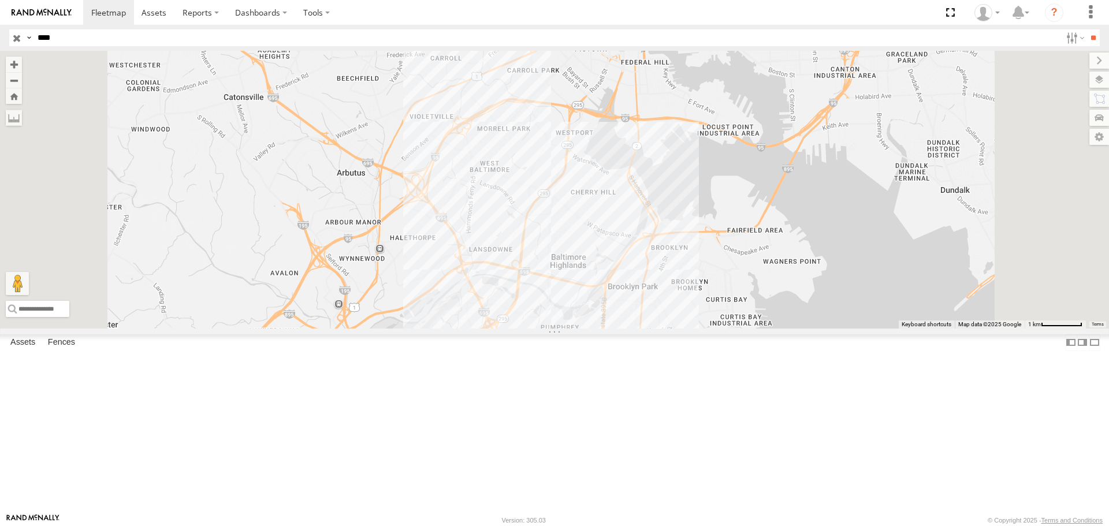
click at [702, 328] on div "2218" at bounding box center [554, 189] width 1109 height 277
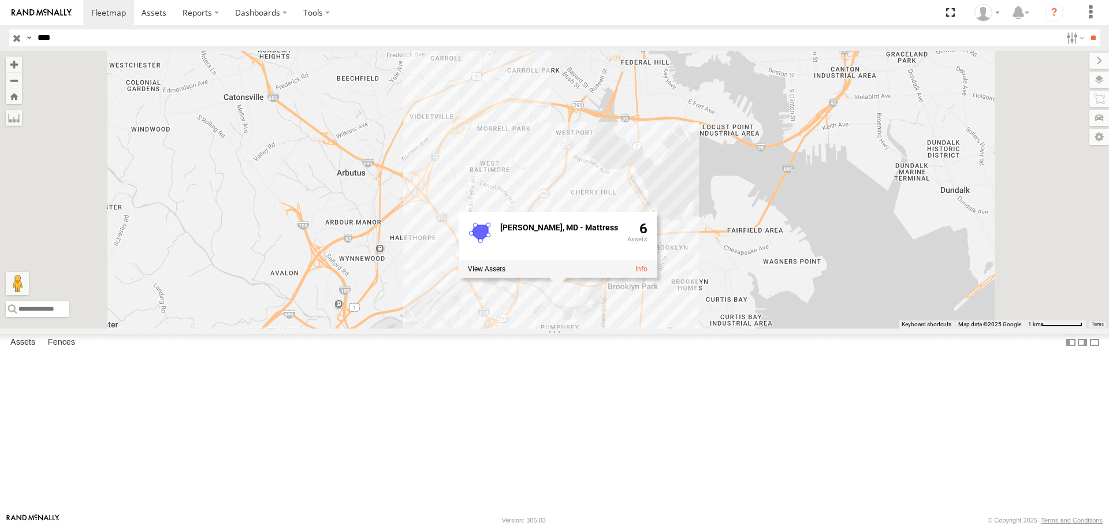
click at [703, 248] on div "2218 Lansdowne, MD - Mattress 6" at bounding box center [554, 189] width 1109 height 277
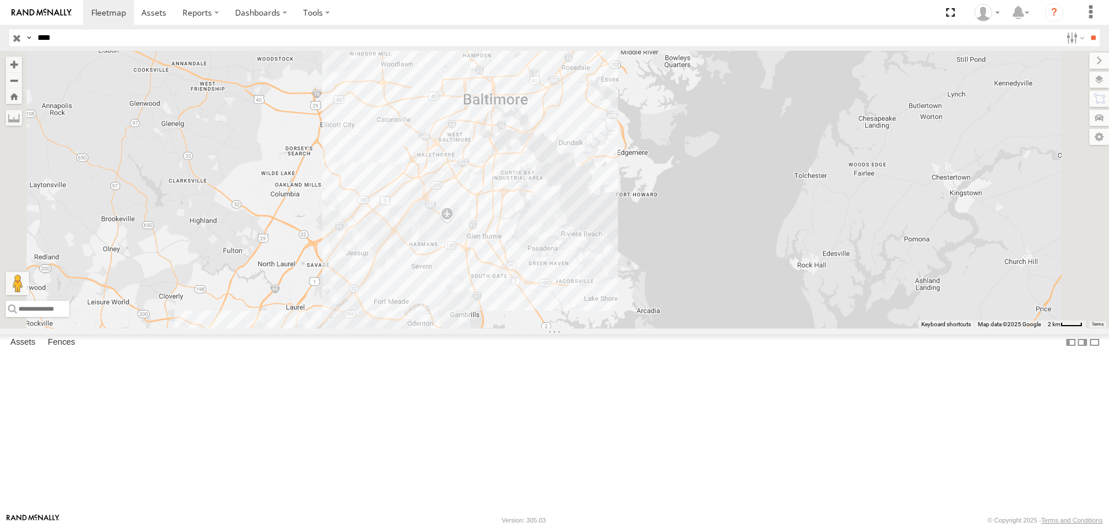
drag, startPoint x: 646, startPoint y: 235, endPoint x: 567, endPoint y: 217, distance: 81.3
click at [567, 217] on div "2218" at bounding box center [554, 189] width 1109 height 277
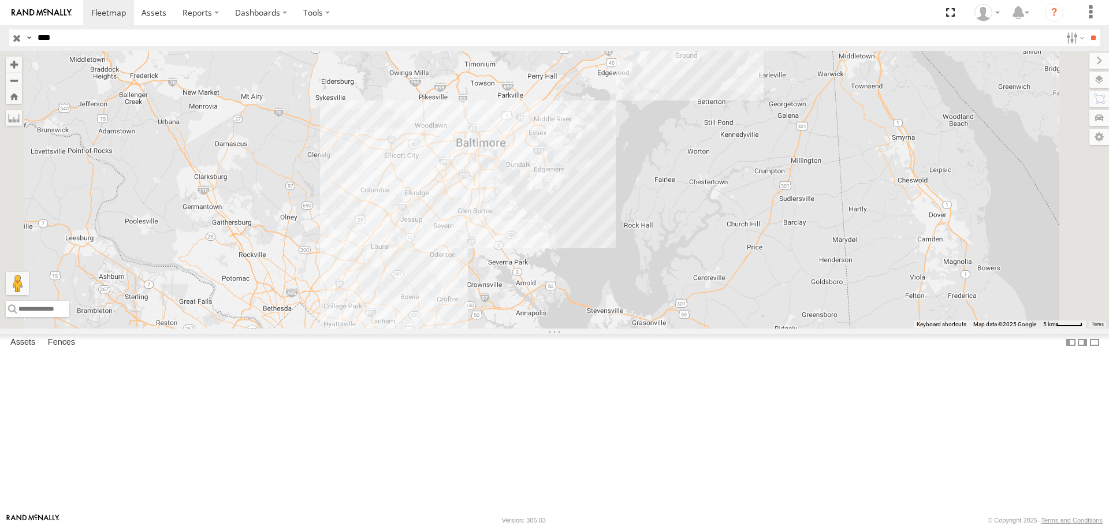
drag, startPoint x: 602, startPoint y: 222, endPoint x: 606, endPoint y: 255, distance: 32.6
click at [606, 255] on div "2218" at bounding box center [554, 189] width 1109 height 277
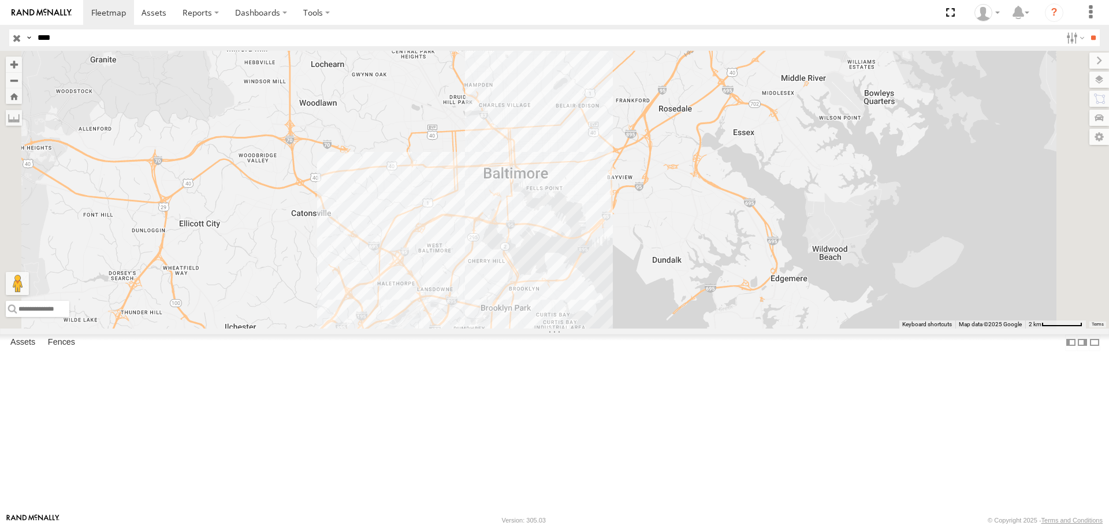
drag, startPoint x: 641, startPoint y: 228, endPoint x: 634, endPoint y: 457, distance: 229.4
click at [634, 328] on div "2218" at bounding box center [554, 189] width 1109 height 277
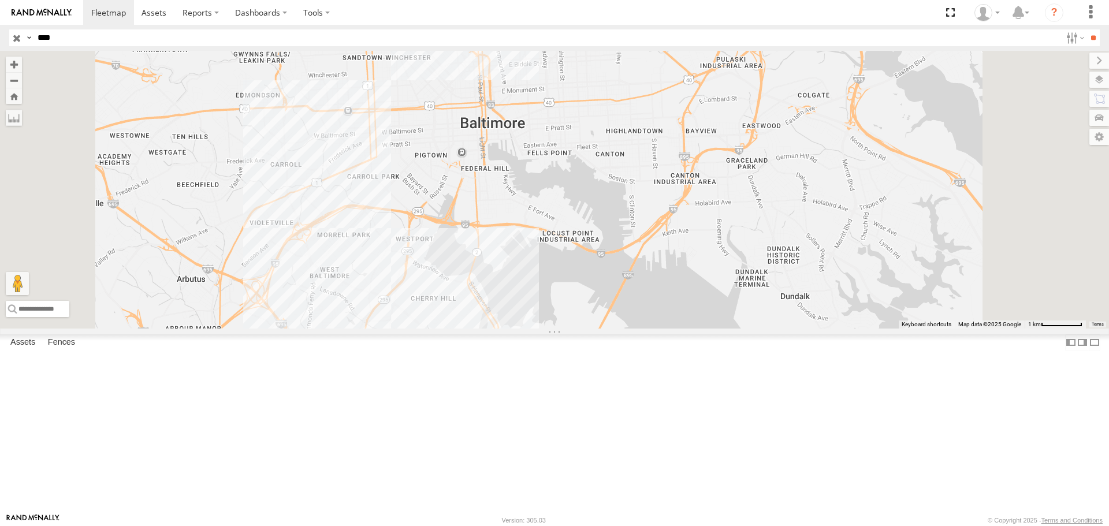
click at [458, 303] on div "2218" at bounding box center [554, 189] width 1109 height 277
click at [497, 328] on div "2218 Wilso Dr (Balt) - Mattress 0" at bounding box center [554, 189] width 1109 height 277
click at [540, 328] on div "2218" at bounding box center [554, 189] width 1109 height 277
click at [645, 328] on div "2218 Lansdowne, MD - Mattress 6" at bounding box center [554, 189] width 1109 height 277
click at [595, 328] on div "2218" at bounding box center [554, 189] width 1109 height 277
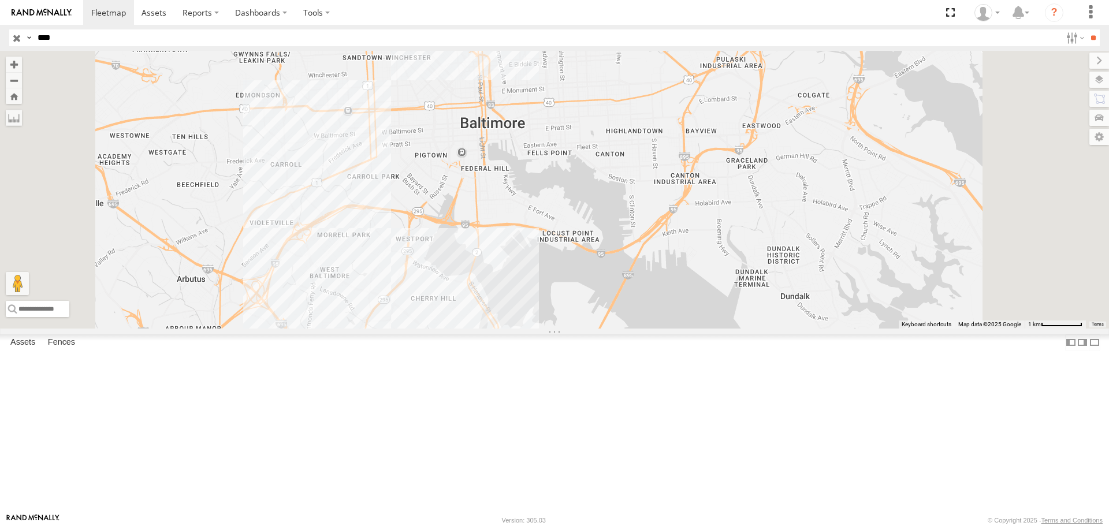
click at [594, 328] on div "2218" at bounding box center [554, 189] width 1109 height 277
click at [727, 328] on div "2218 Trailer Repair Shop 0" at bounding box center [554, 189] width 1109 height 277
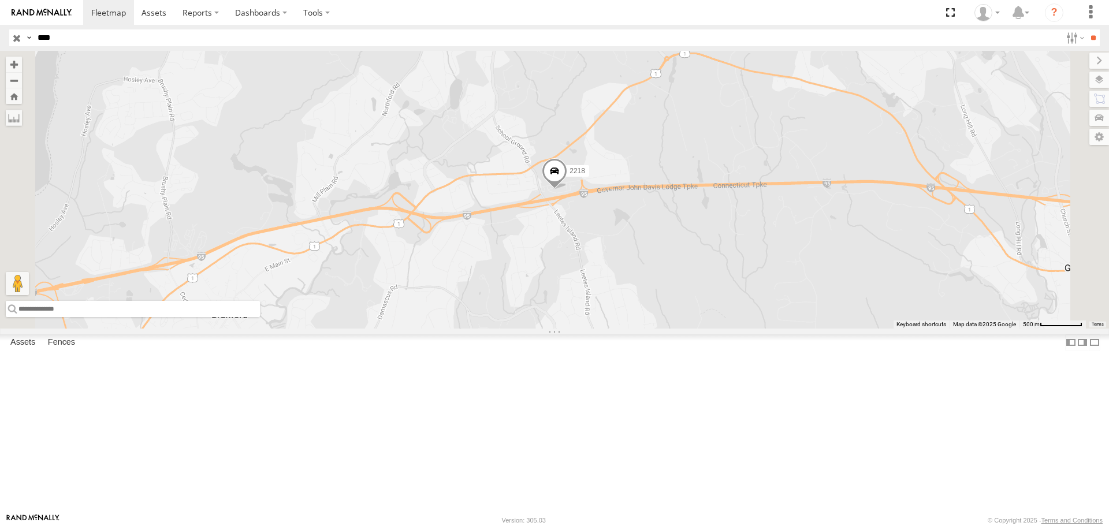
click at [260, 317] on input "text" at bounding box center [133, 309] width 254 height 16
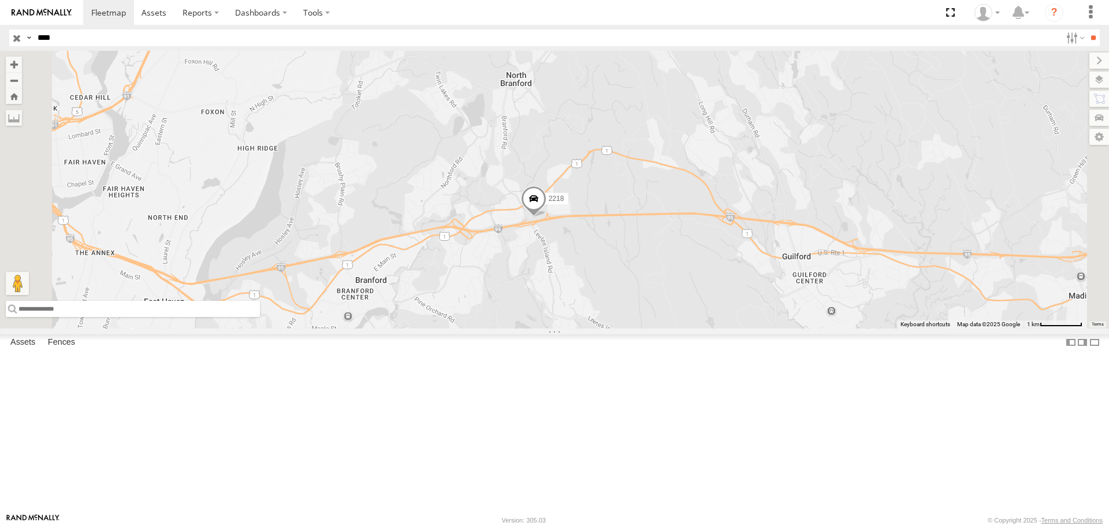
click at [260, 317] on input "text" at bounding box center [133, 309] width 254 height 16
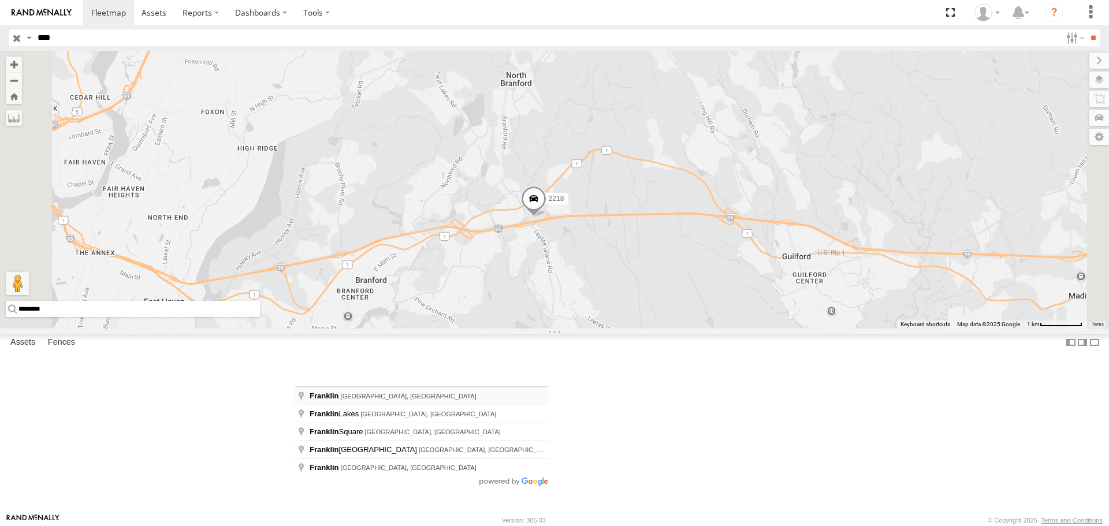
type input "**********"
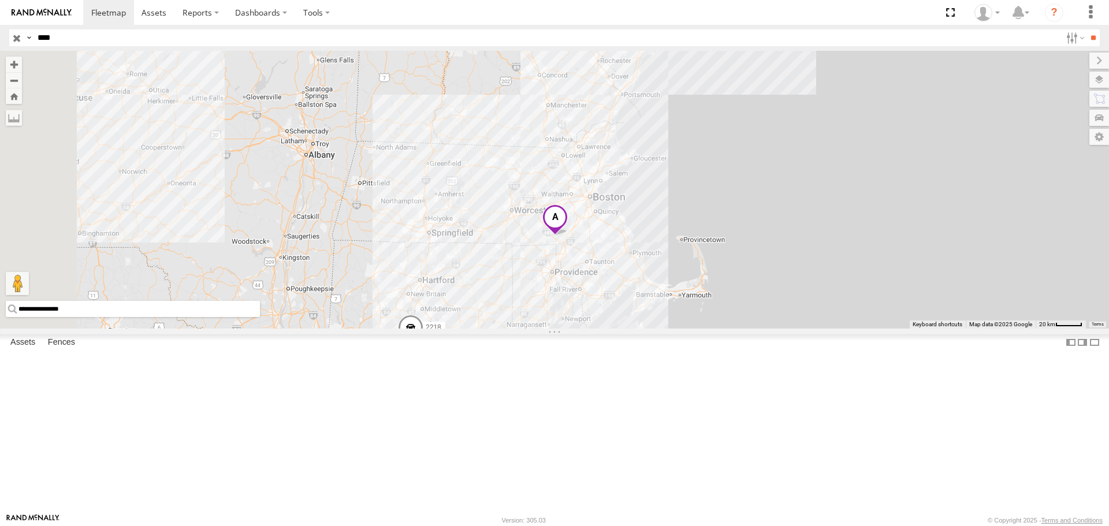
drag, startPoint x: 722, startPoint y: 299, endPoint x: 705, endPoint y: 308, distance: 18.9
click at [568, 236] on span at bounding box center [554, 220] width 25 height 31
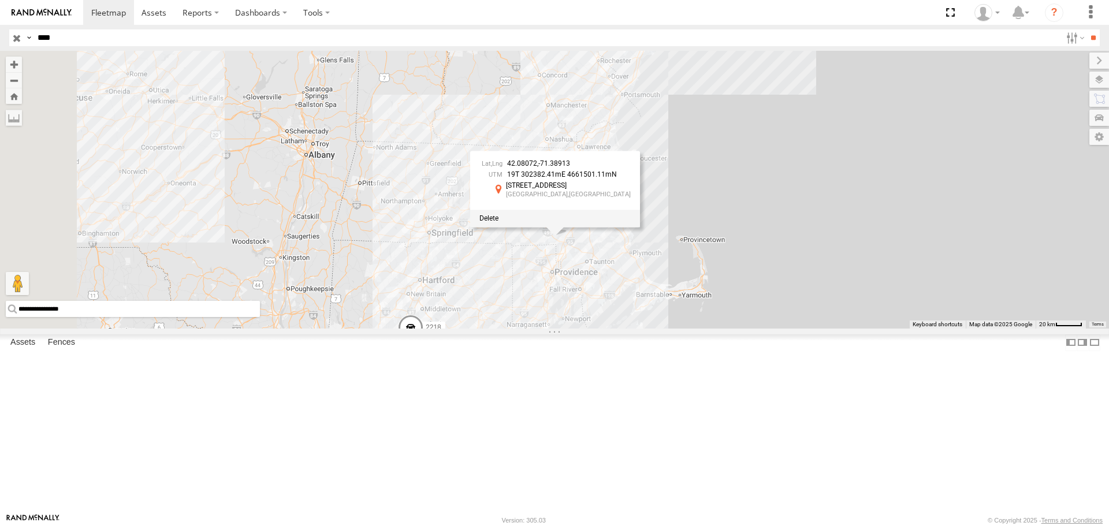
click at [667, 328] on div "2218 42.08072 , -71.38913 19T 302382.41mE 4661501.11mN 188 E Central St Frankli…" at bounding box center [554, 189] width 1109 height 277
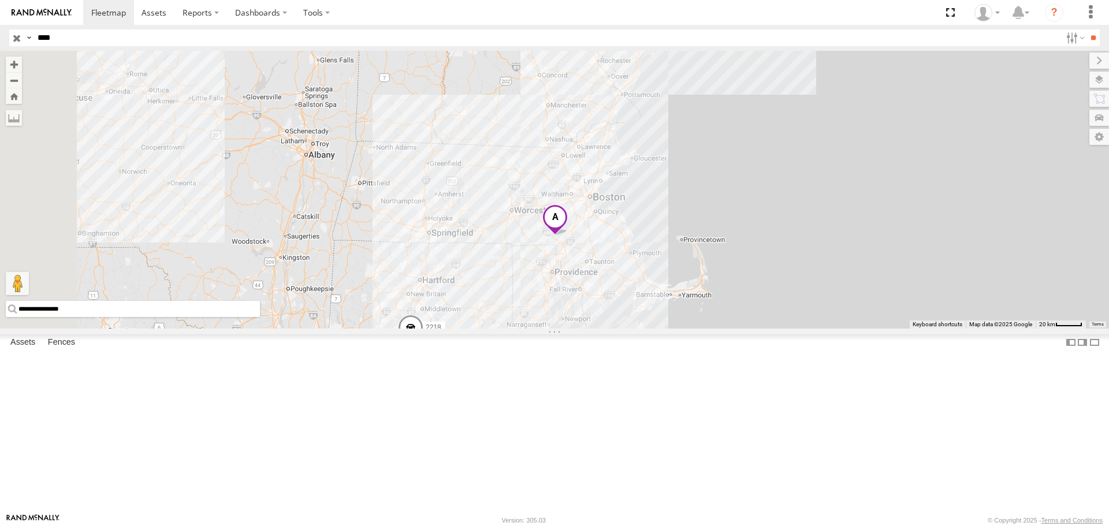
click at [568, 236] on span at bounding box center [554, 220] width 25 height 31
click at [423, 347] on span at bounding box center [410, 330] width 25 height 31
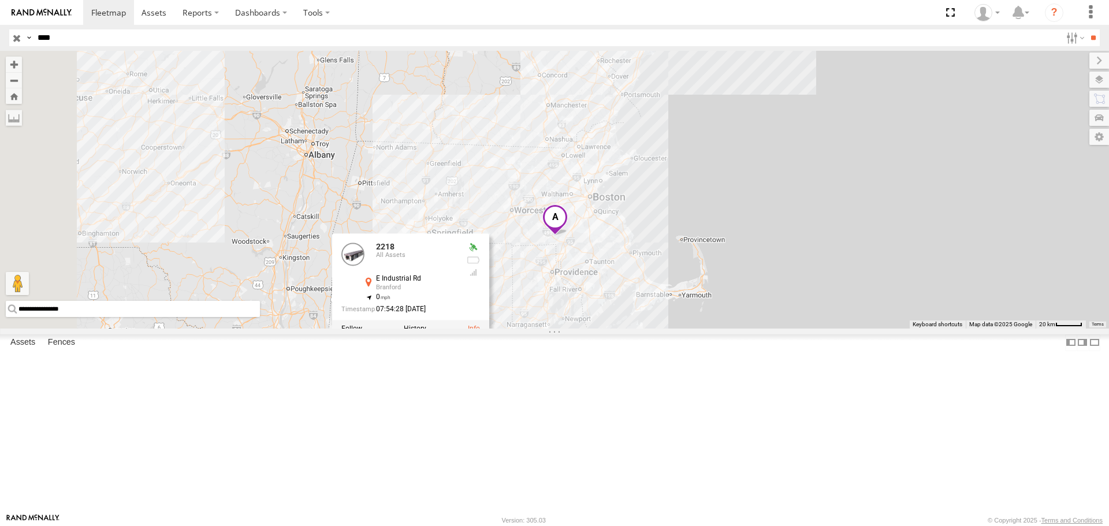
click at [654, 328] on div "2218 2218 All Assets E Industrial Rd Branford 41.29672 , -72.76217 0 07:54:28 0…" at bounding box center [554, 189] width 1109 height 277
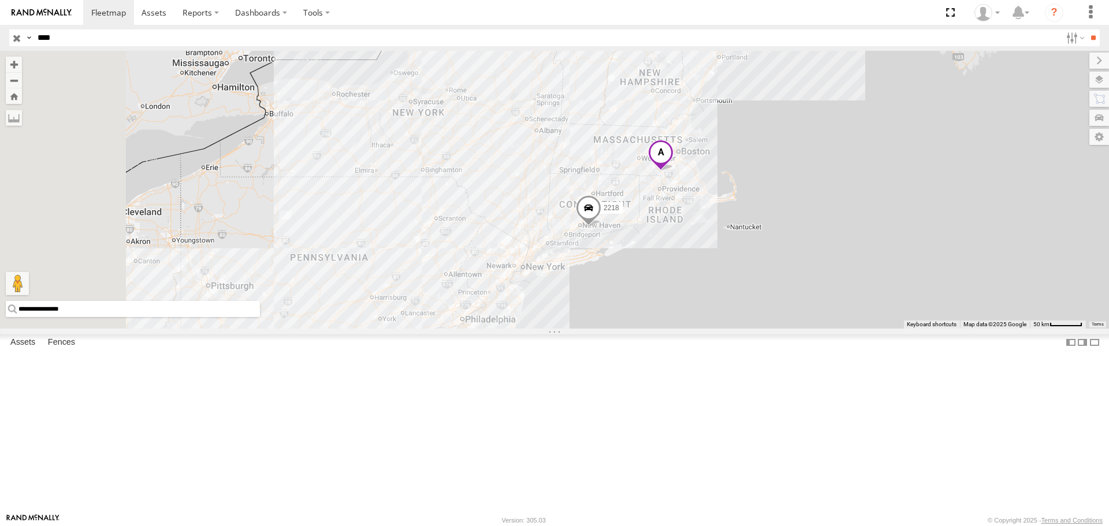
drag, startPoint x: 572, startPoint y: 420, endPoint x: 723, endPoint y: 317, distance: 182.0
click at [601, 226] on span at bounding box center [588, 210] width 25 height 31
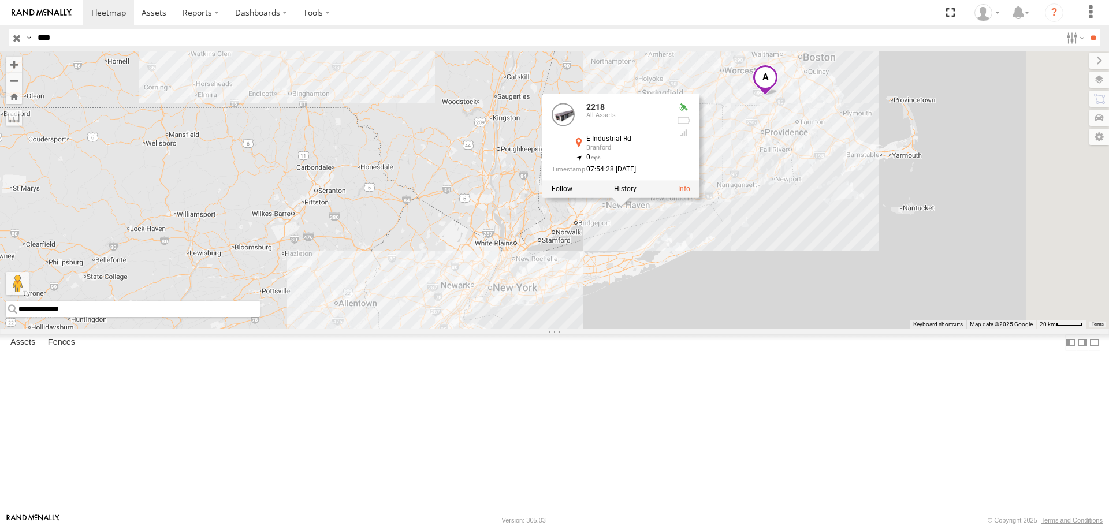
drag, startPoint x: 739, startPoint y: 310, endPoint x: 656, endPoint y: 383, distance: 110.1
click at [656, 328] on div "2218 2218 All Assets E Industrial Rd Branford 41.29672 , -72.76217 0 07:54:28 0…" at bounding box center [554, 189] width 1109 height 277
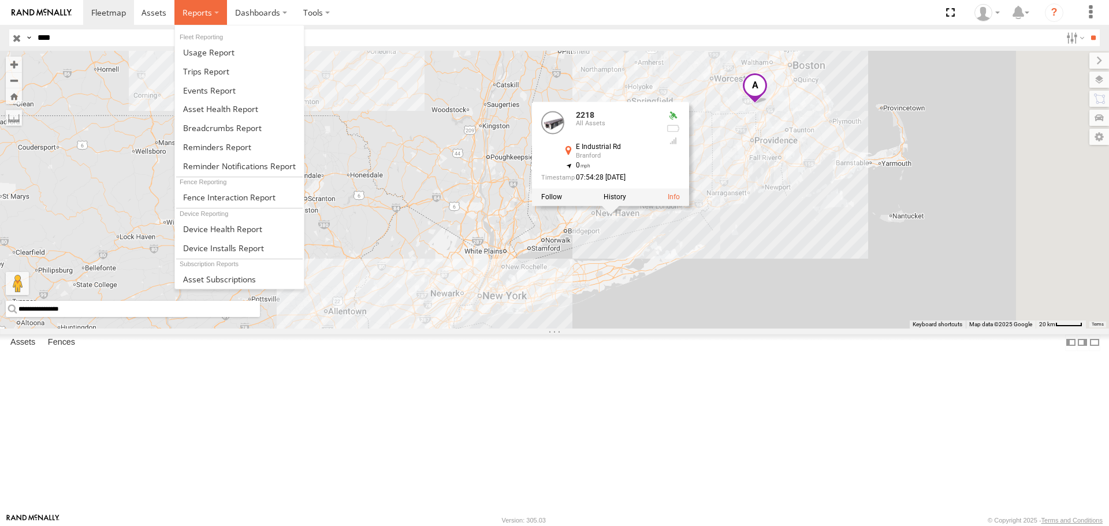
click at [184, 8] on span at bounding box center [197, 12] width 29 height 11
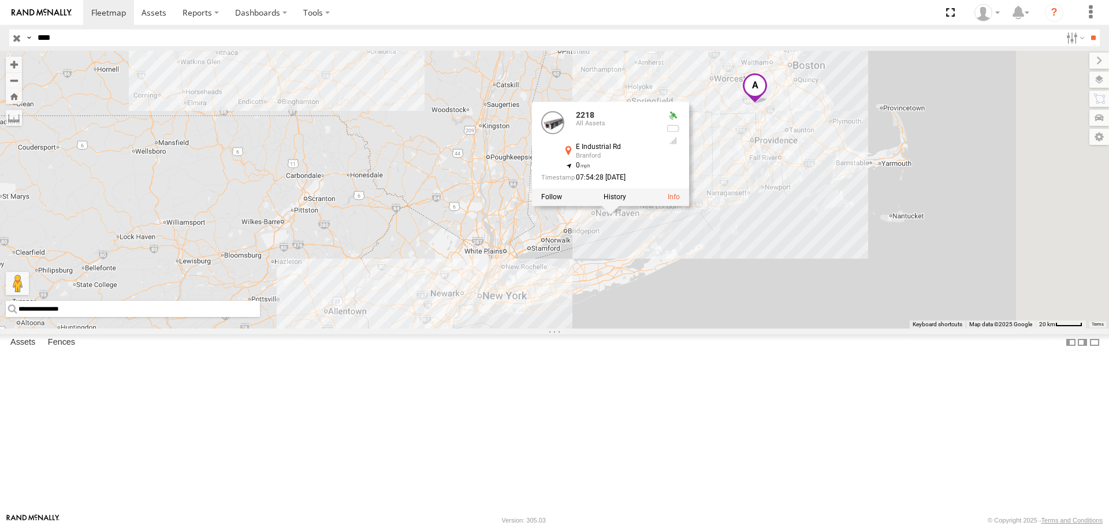
click at [505, 328] on div "2218 2218 All Assets E Industrial Rd Branford 41.29672 , -72.76217 0 07:54:28 0…" at bounding box center [554, 189] width 1109 height 277
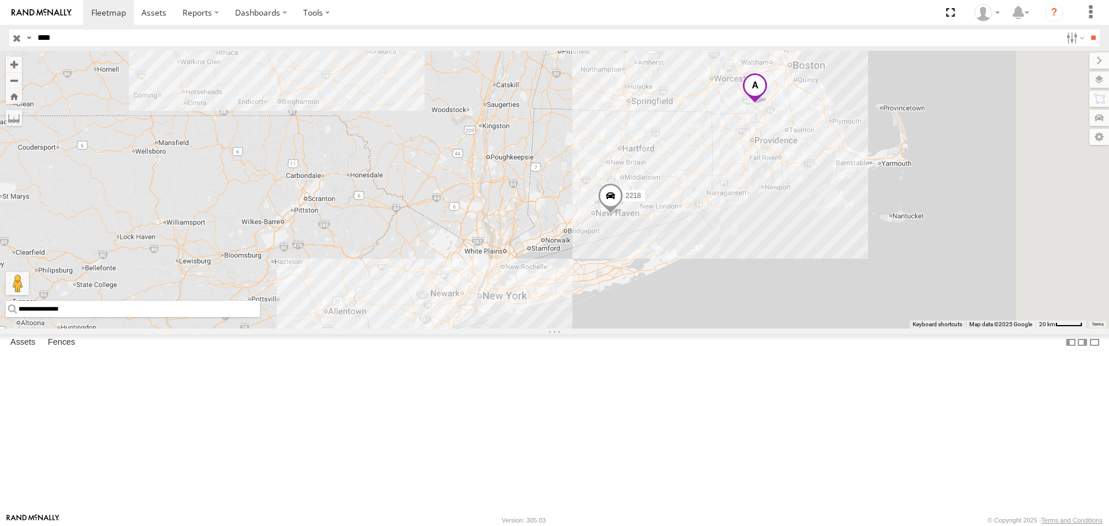
click at [260, 317] on input "**********" at bounding box center [133, 309] width 254 height 16
drag, startPoint x: 492, startPoint y: 494, endPoint x: 266, endPoint y: 511, distance: 226.4
click at [277, 511] on main "**********" at bounding box center [554, 282] width 1109 height 463
click at [0, 0] on span at bounding box center [0, 0] width 0 height 0
click at [66, 351] on label "Fences" at bounding box center [61, 343] width 39 height 16
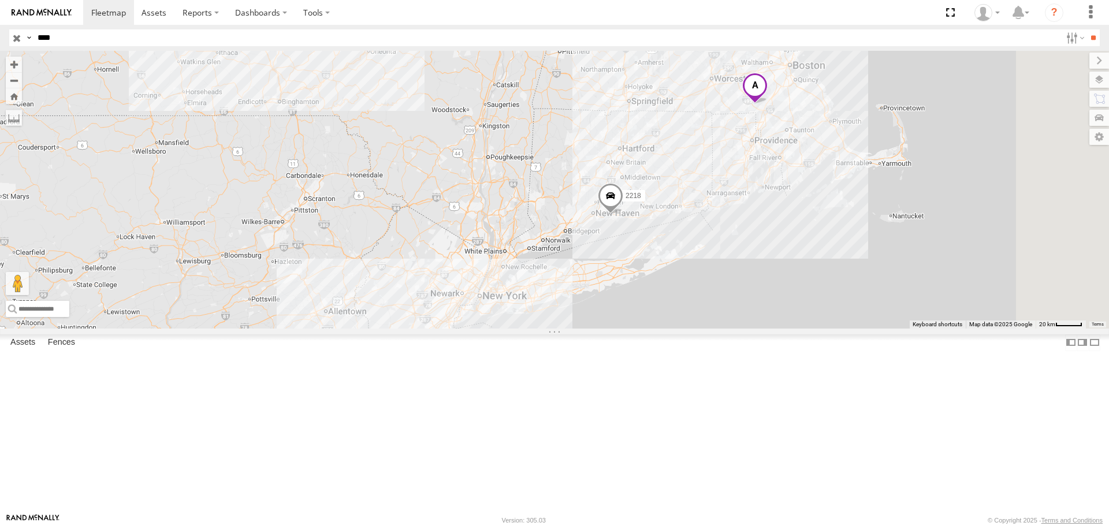
click at [0, 0] on span at bounding box center [0, 0] width 0 height 0
click at [100, 8] on span at bounding box center [108, 12] width 35 height 11
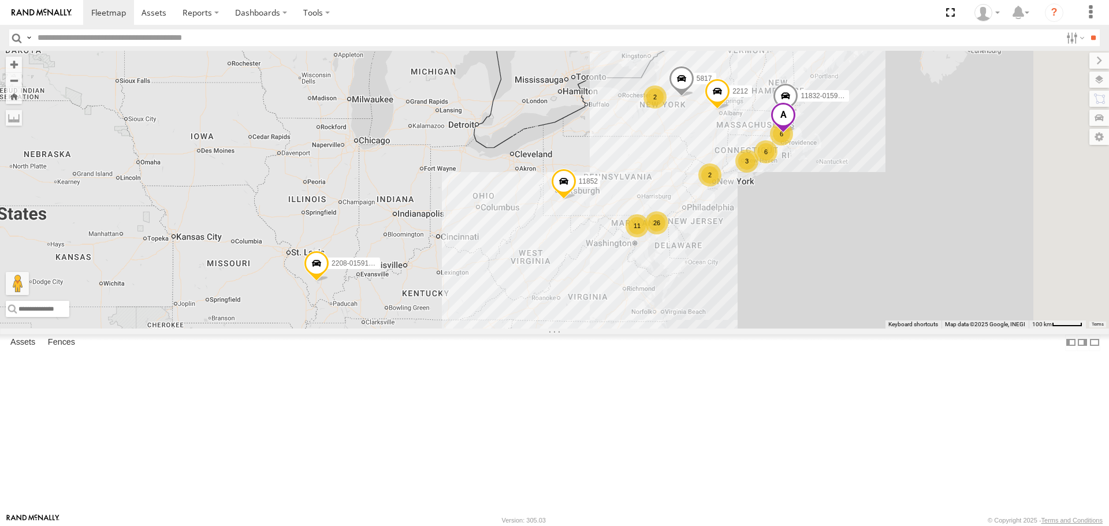
scroll to position [270, 0]
drag, startPoint x: 925, startPoint y: 210, endPoint x: 1002, endPoint y: 304, distance: 121.6
click at [1027, 328] on div "6 26 6 3 2208-015910002284753 2 11832-015910002299678 11852 5817 11 2 2212" at bounding box center [554, 189] width 1109 height 277
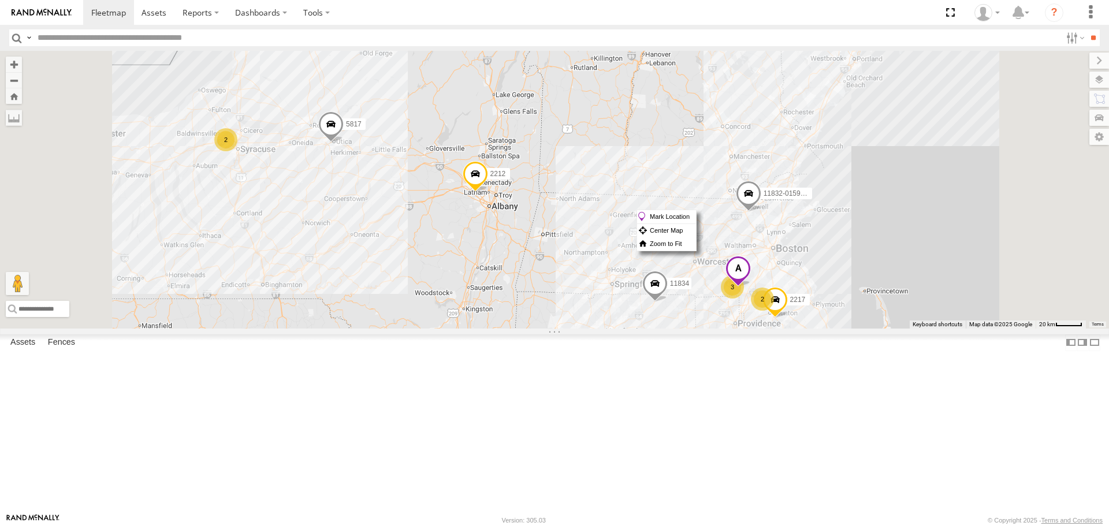
drag, startPoint x: 899, startPoint y: 358, endPoint x: 874, endPoint y: 351, distance: 26.3
click at [751, 288] on span at bounding box center [737, 271] width 25 height 31
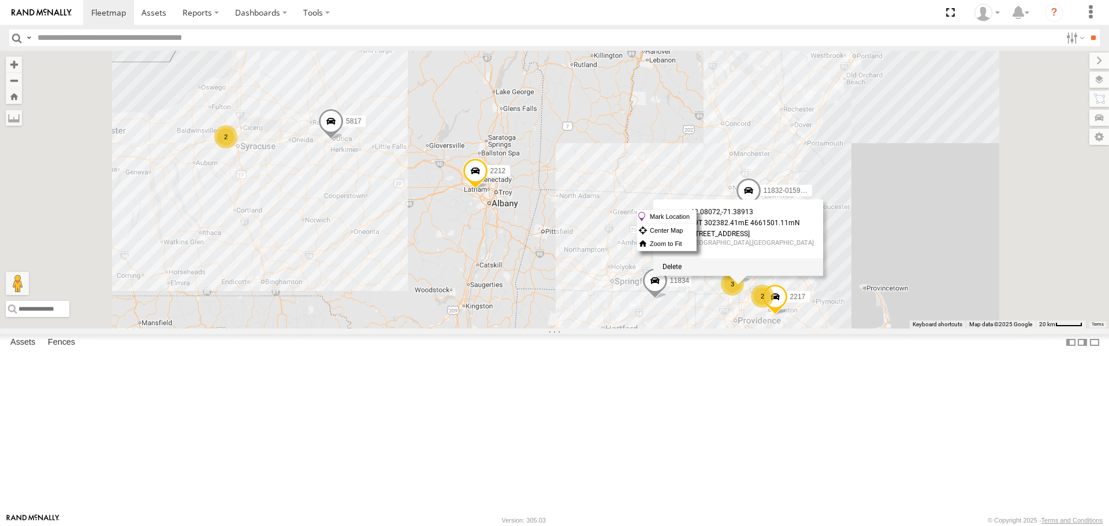
drag, startPoint x: 1097, startPoint y: 388, endPoint x: 1075, endPoint y: 388, distance: 21.9
click at [1094, 328] on div "2208-015910002284753 11832-015910002299678 11852 5817 2212 5 3 2217 2 2 11834 2…" at bounding box center [554, 189] width 1109 height 277
drag, startPoint x: 1038, startPoint y: 355, endPoint x: 1007, endPoint y: 361, distance: 31.8
click at [1037, 328] on div "2208-015910002284753 11832-015910002299678 11852 5817 2212 5 3 2217 2 2 11834 2…" at bounding box center [554, 189] width 1109 height 277
click at [1007, 328] on div "2208-015910002284753 11832-015910002299678 11852 5817 2212 5 3 2217 2 2 11834 2…" at bounding box center [554, 189] width 1109 height 277
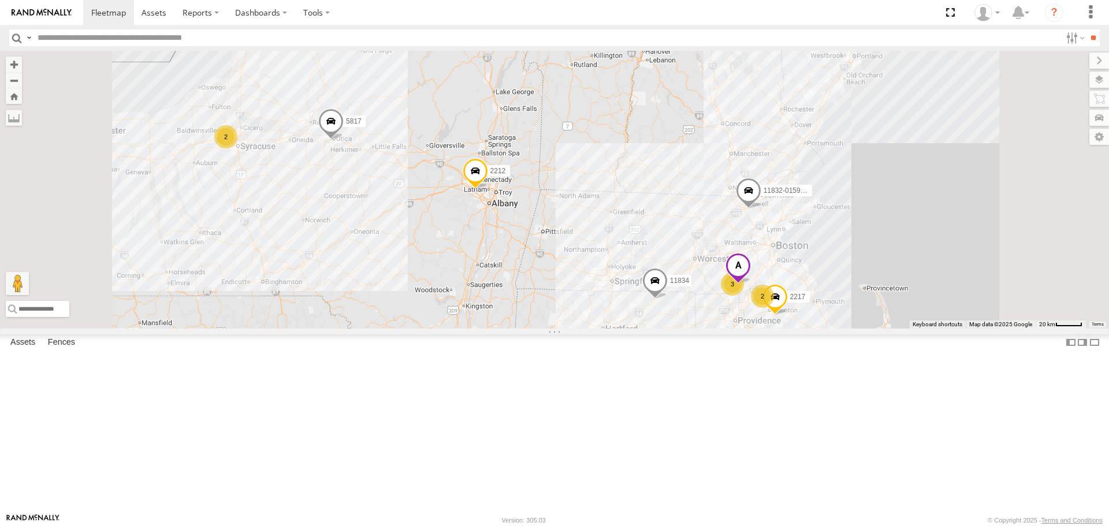
click at [751, 285] on span at bounding box center [737, 269] width 25 height 31
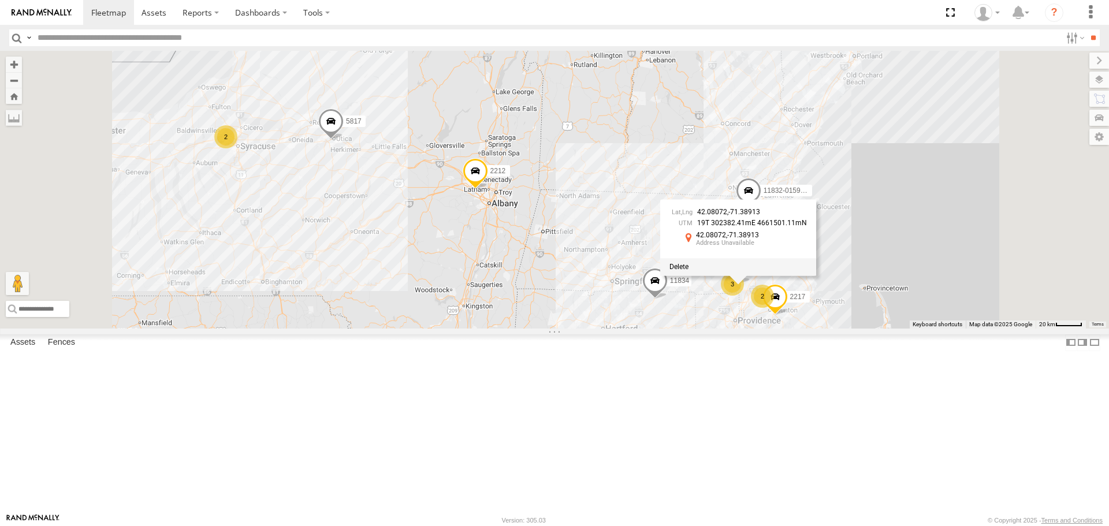
drag, startPoint x: 881, startPoint y: 359, endPoint x: 876, endPoint y: 360, distance: 5.9
click at [688, 271] on span at bounding box center [678, 267] width 19 height 8
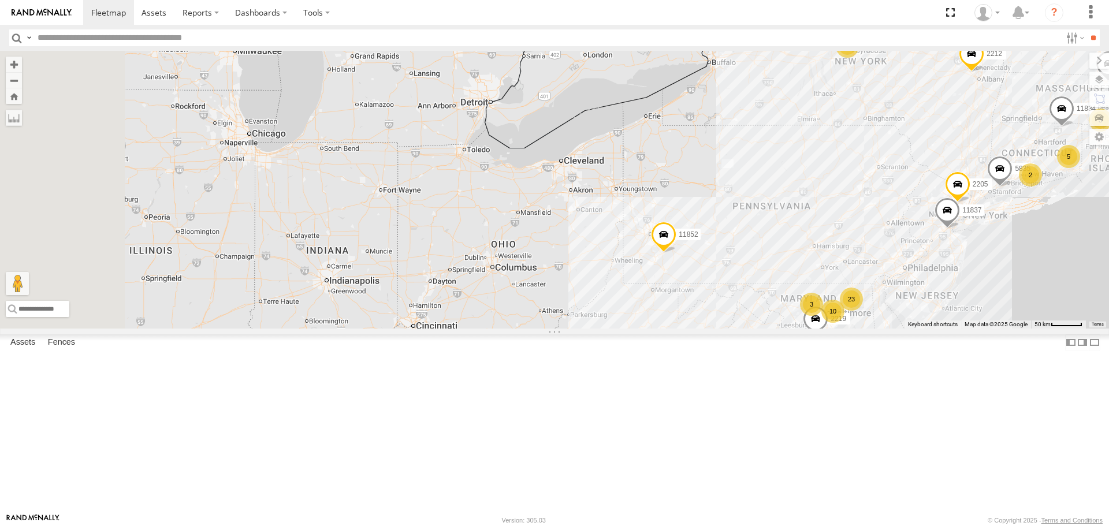
drag, startPoint x: 441, startPoint y: 217, endPoint x: 833, endPoint y: 250, distance: 394.1
click at [833, 250] on div "2208-015910002284753 11832-015910002299678 11852 5817 2212 5 23 3 3 2 10 2205 1…" at bounding box center [554, 189] width 1109 height 277
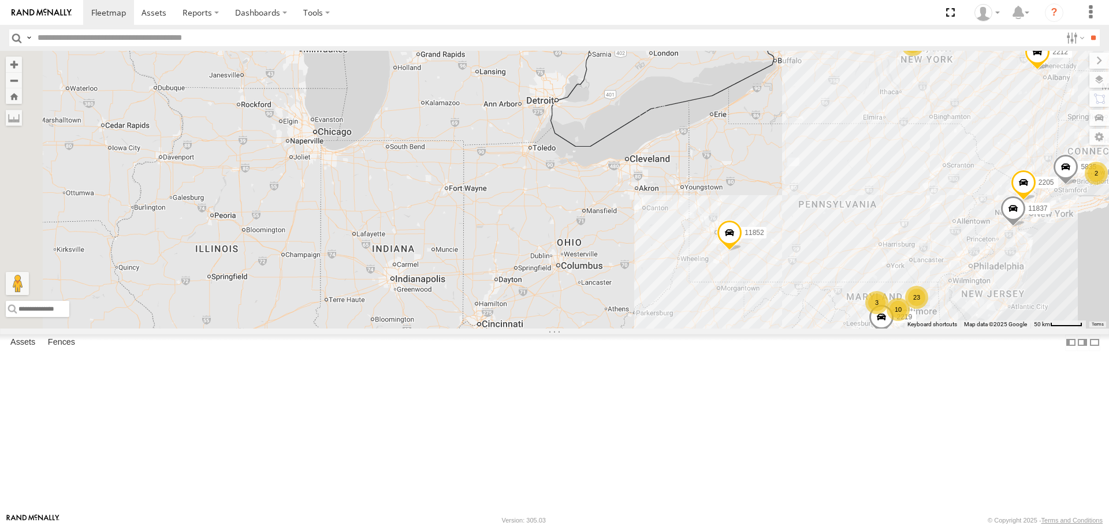
drag, startPoint x: 650, startPoint y: 203, endPoint x: 699, endPoint y: 205, distance: 49.1
click at [699, 205] on div "2208-015910002284753 11832-015910002299678 11852 5817 2212 5 23 3 3 2 10 2205 1…" at bounding box center [554, 189] width 1109 height 277
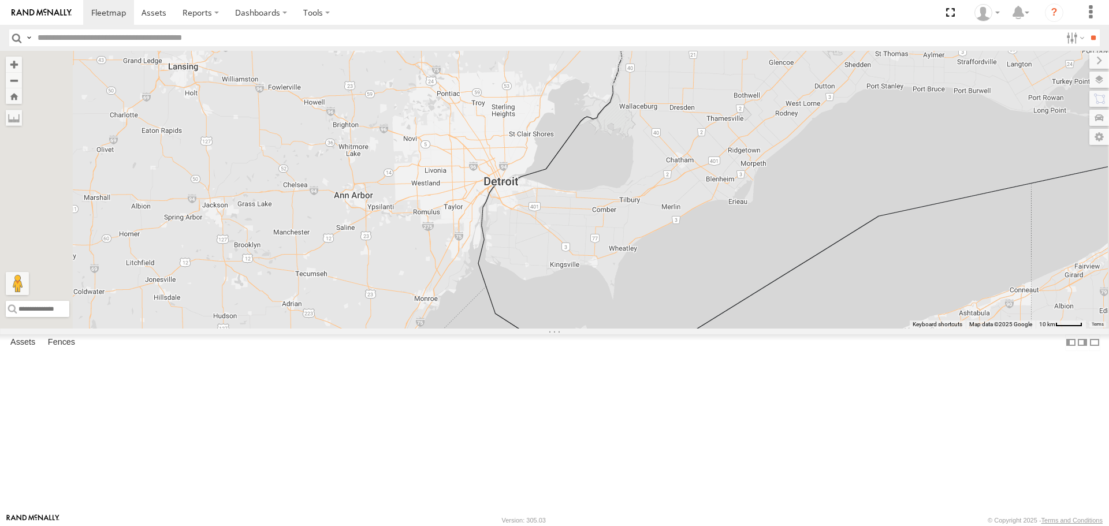
drag, startPoint x: 670, startPoint y: 244, endPoint x: 736, endPoint y: 379, distance: 150.1
click at [736, 328] on div "2208-015910002284753 11832-015910002299678 11852 5817 2212 2205 11837 2219 1183…" at bounding box center [554, 189] width 1109 height 277
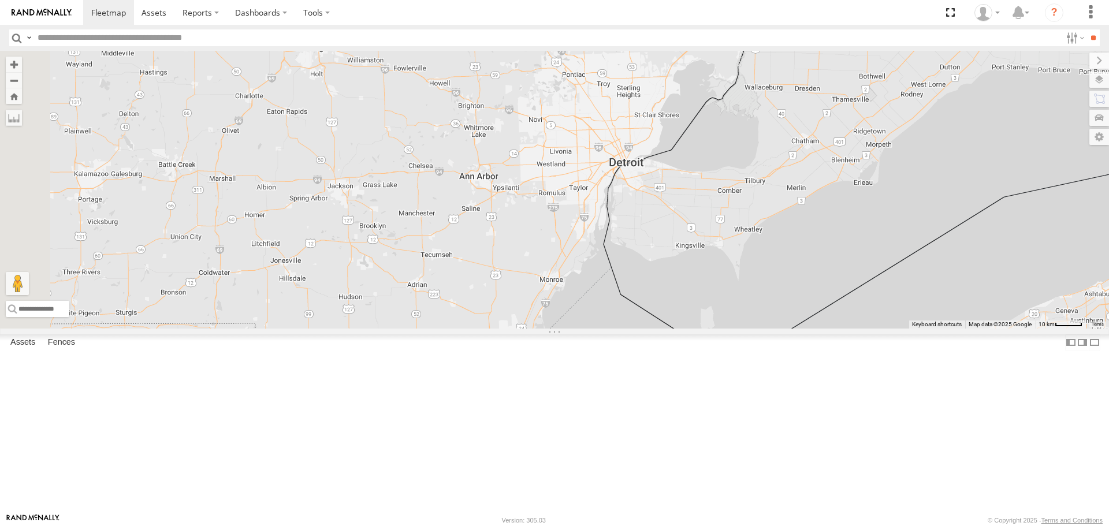
drag, startPoint x: 497, startPoint y: 370, endPoint x: 606, endPoint y: 363, distance: 110.0
click at [606, 328] on div "2208-015910002284753 11832-015910002299678 11852 5817 2212 2205 11837 2219 1183…" at bounding box center [554, 189] width 1109 height 277
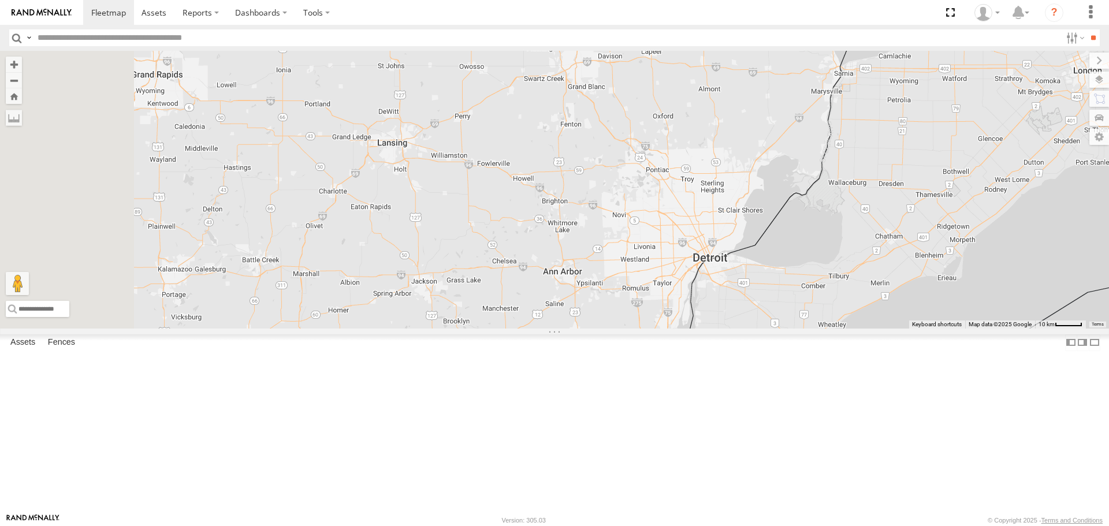
drag, startPoint x: 679, startPoint y: 308, endPoint x: 762, endPoint y: 404, distance: 127.4
click at [762, 328] on div "2208-015910002284753 11832-015910002299678 11852 5817 2212 2205 11837 2219 1183…" at bounding box center [554, 189] width 1109 height 277
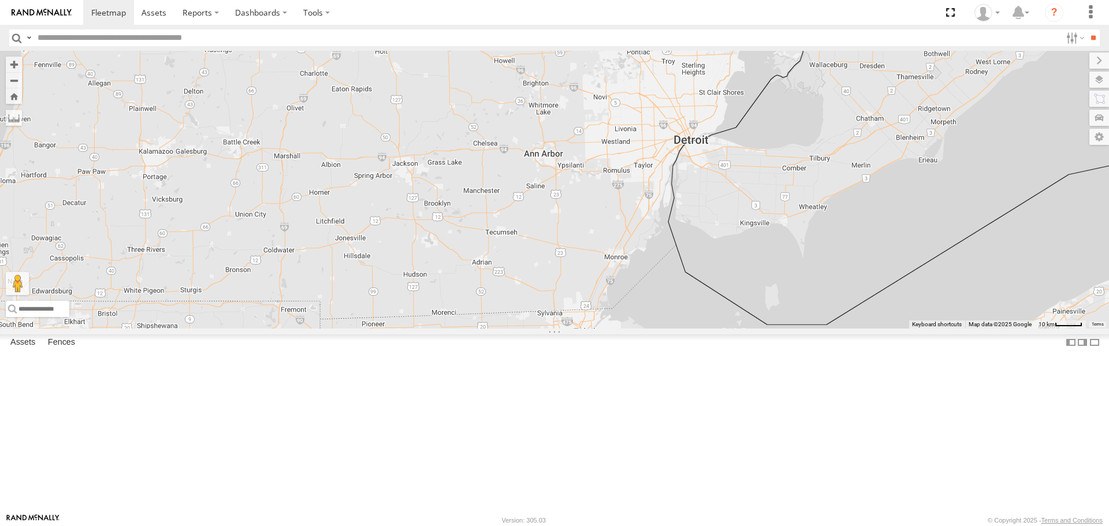
drag, startPoint x: 511, startPoint y: 356, endPoint x: 494, endPoint y: 236, distance: 121.2
click at [494, 236] on div "2208-015910002284753 11832-015910002299678 11852 5817 2212 2205 11837 2219 1183…" at bounding box center [554, 189] width 1109 height 277
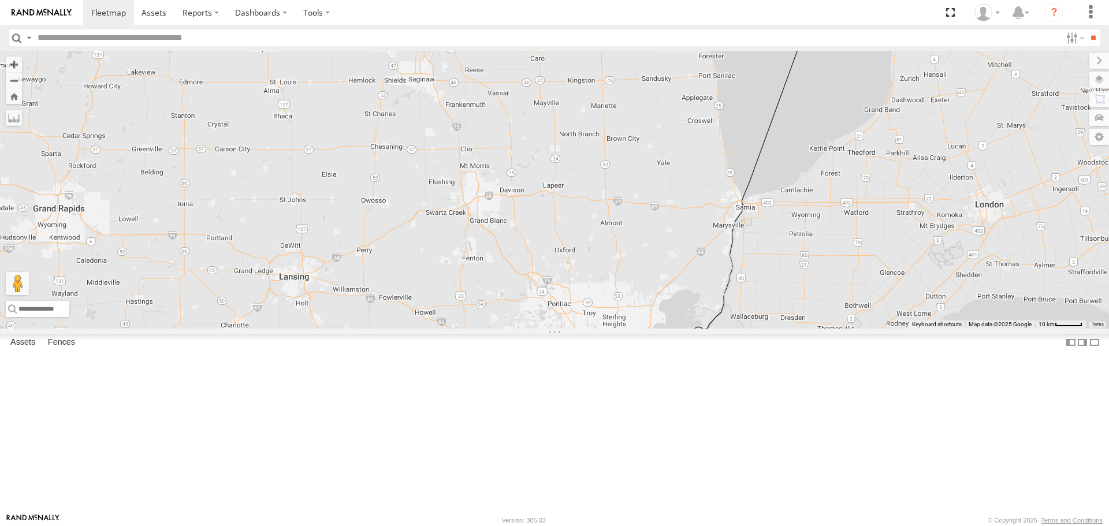
drag, startPoint x: 645, startPoint y: 204, endPoint x: 572, endPoint y: 445, distance: 252.2
click at [572, 328] on div "2208-015910002284753 11832-015910002299678 11852 5817 2212 2205 11837 2219 1183…" at bounding box center [554, 189] width 1109 height 277
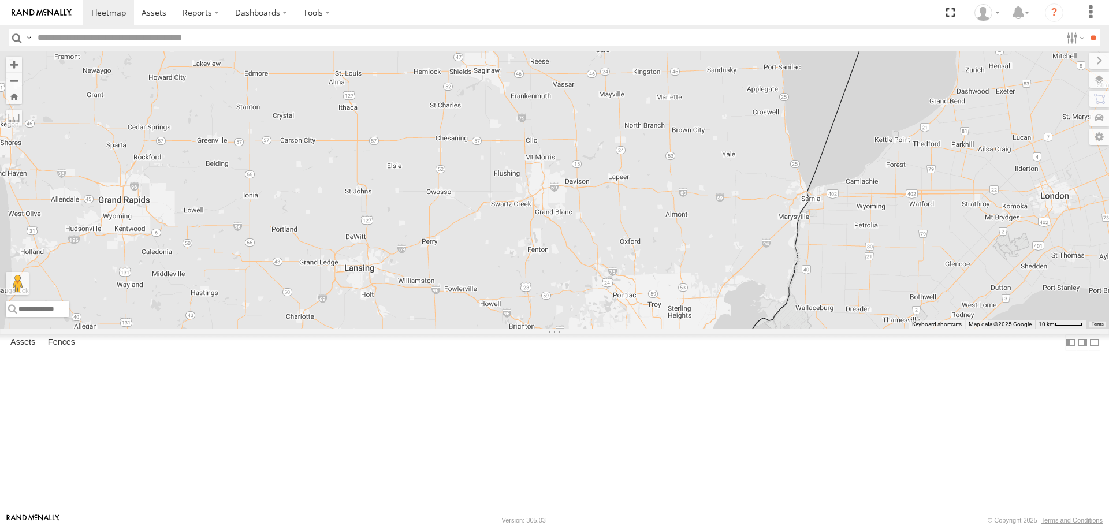
drag, startPoint x: 554, startPoint y: 321, endPoint x: 620, endPoint y: 312, distance: 66.4
click at [620, 312] on div "2208-015910002284753 11832-015910002299678 11852 5817 2212 2205 11837 2219 1183…" at bounding box center [554, 189] width 1109 height 277
